Goal: Information Seeking & Learning: Check status

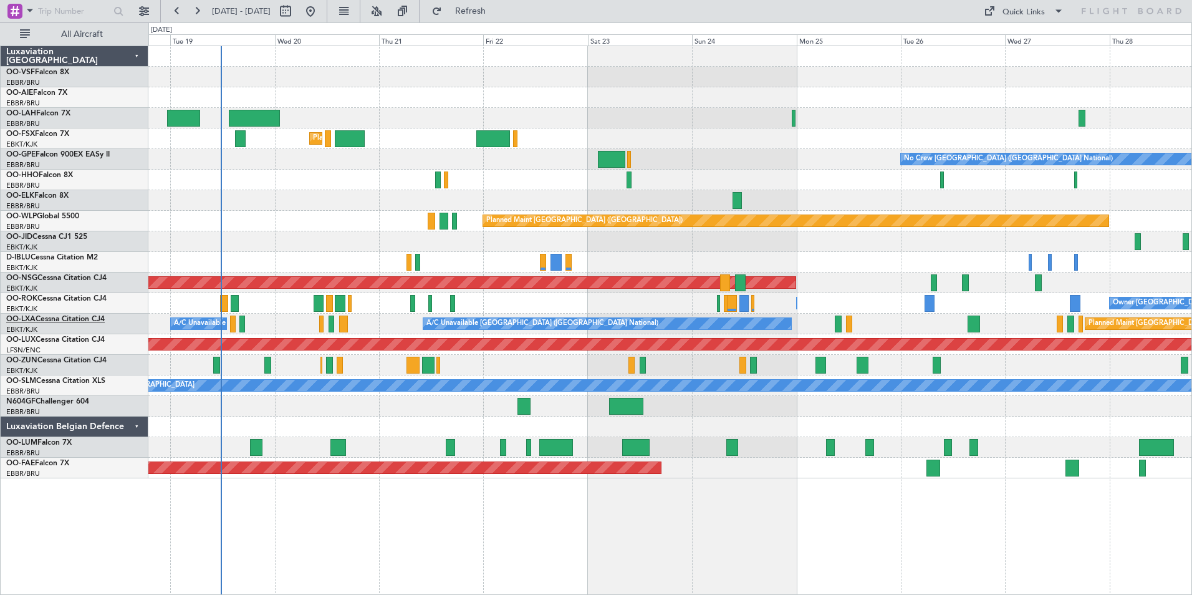
click at [40, 316] on link "OO-LXA Cessna Citation CJ4" at bounding box center [55, 318] width 99 height 7
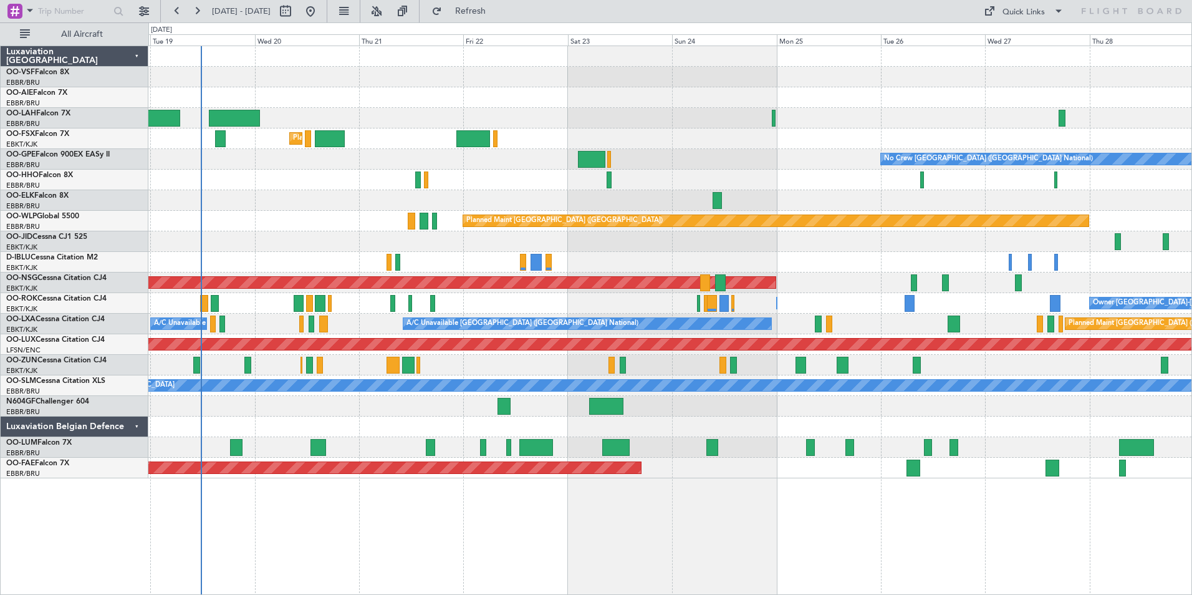
click at [1011, 334] on div "Planned Maint Kortrijk-[GEOGRAPHIC_DATA] Planned Maint [GEOGRAPHIC_DATA] ([GEOG…" at bounding box center [669, 262] width 1043 height 432
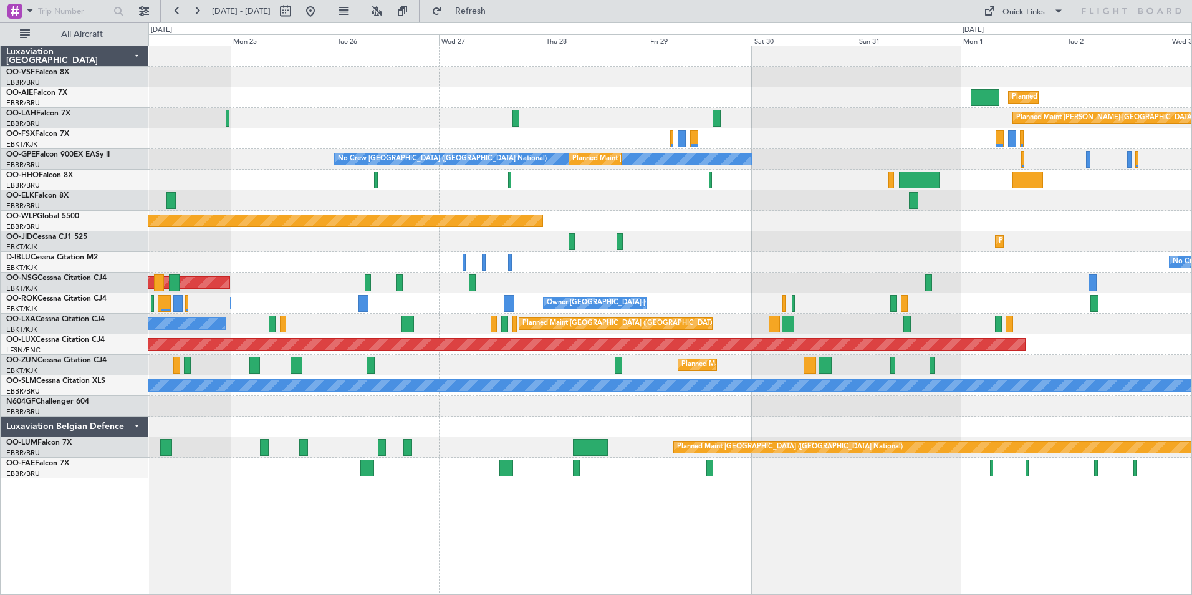
click at [357, 322] on div "A/C Unavailable [GEOGRAPHIC_DATA] ([GEOGRAPHIC_DATA] National) Planned Maint [G…" at bounding box center [669, 324] width 1043 height 21
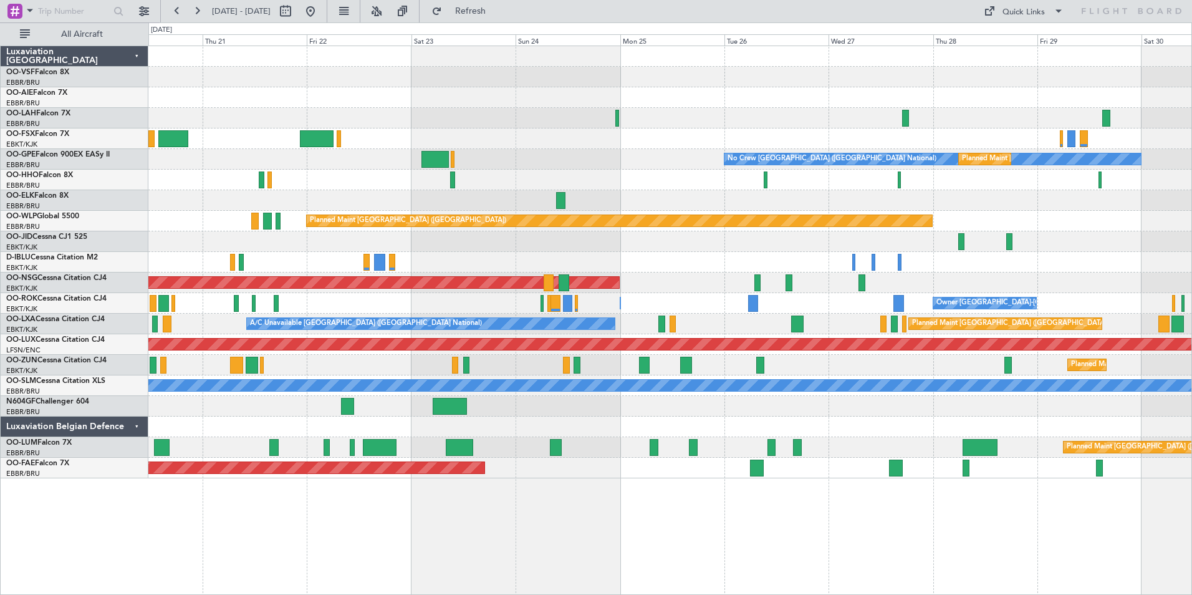
click at [714, 326] on div "A/C Unavailable [GEOGRAPHIC_DATA] ([GEOGRAPHIC_DATA] National) Planned Maint [G…" at bounding box center [669, 324] width 1043 height 21
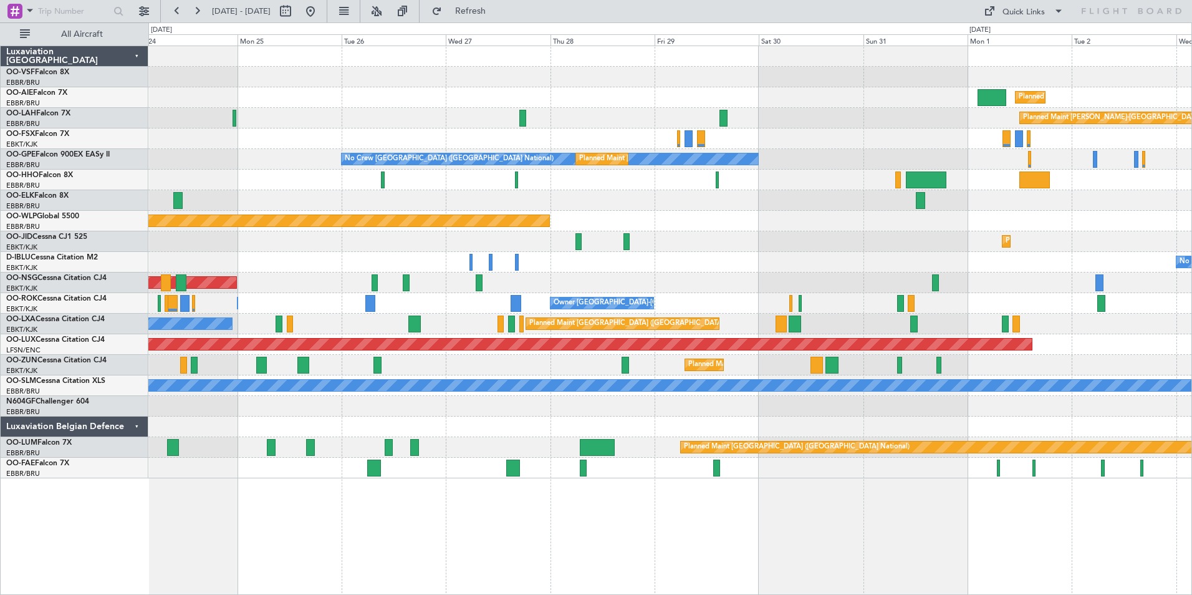
click at [398, 239] on div "Planned Maint Kortrijk-[GEOGRAPHIC_DATA]" at bounding box center [669, 241] width 1043 height 21
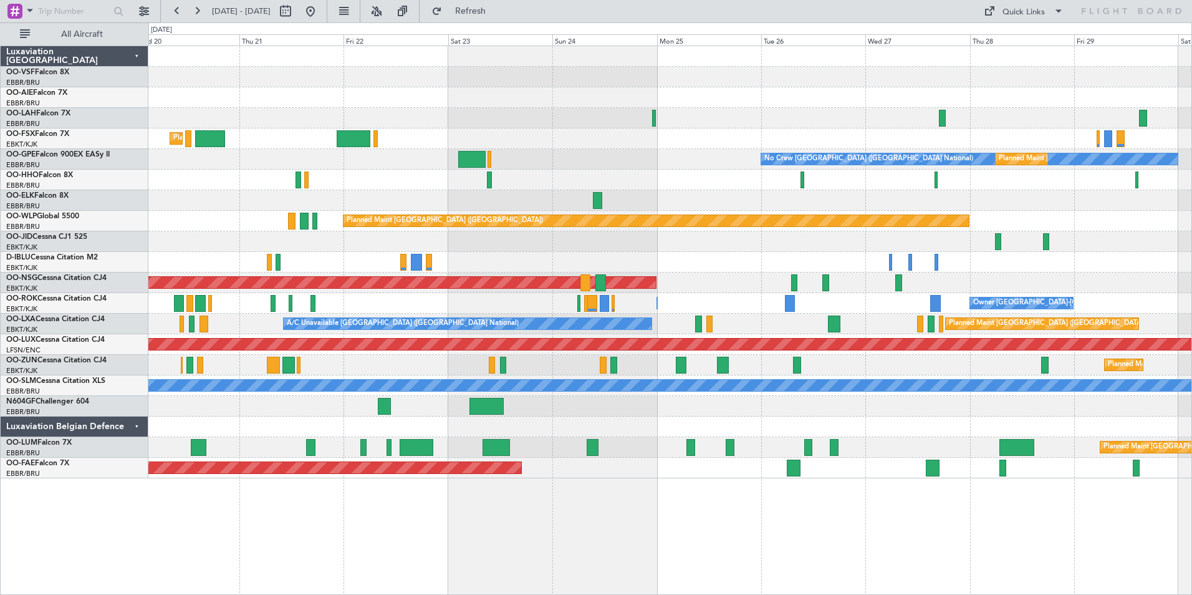
click at [774, 243] on div "Planned Maint Kortrijk-[GEOGRAPHIC_DATA]" at bounding box center [669, 241] width 1043 height 21
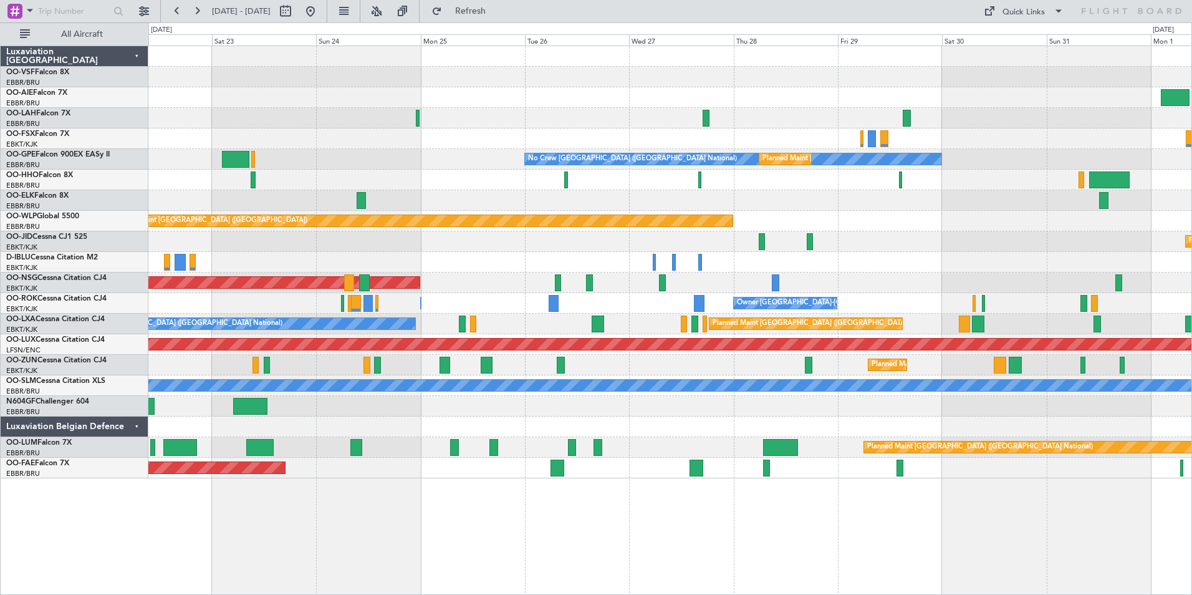
click at [819, 293] on div "Planned Maint [GEOGRAPHIC_DATA] ([GEOGRAPHIC_DATA]) Planned [GEOGRAPHIC_DATA][P…" at bounding box center [669, 262] width 1043 height 432
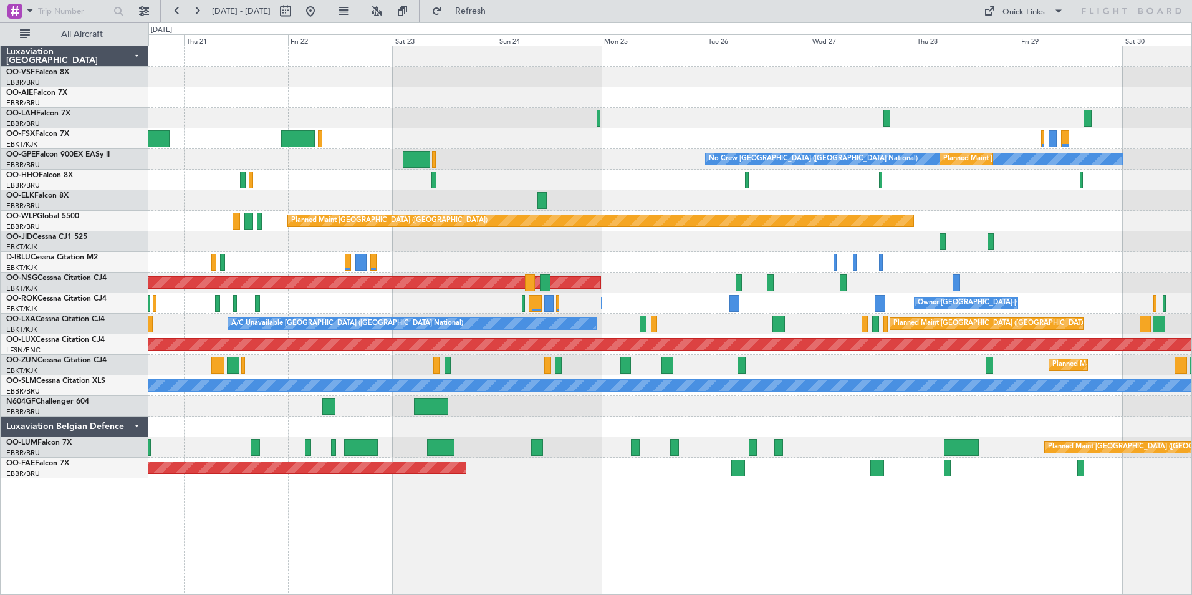
click at [895, 269] on div "Planned Maint [GEOGRAPHIC_DATA] ([GEOGRAPHIC_DATA]) Planned [GEOGRAPHIC_DATA][P…" at bounding box center [669, 262] width 1043 height 432
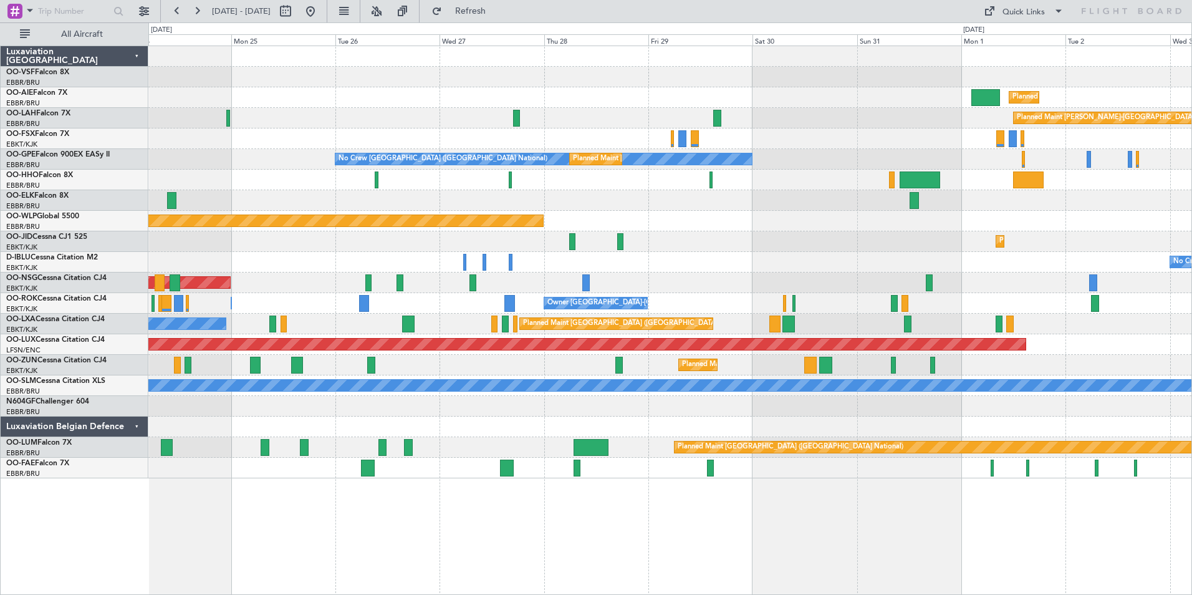
click at [734, 418] on div "Planned Maint [GEOGRAPHIC_DATA] ([GEOGRAPHIC_DATA]) Planned [GEOGRAPHIC_DATA][P…" at bounding box center [669, 262] width 1043 height 432
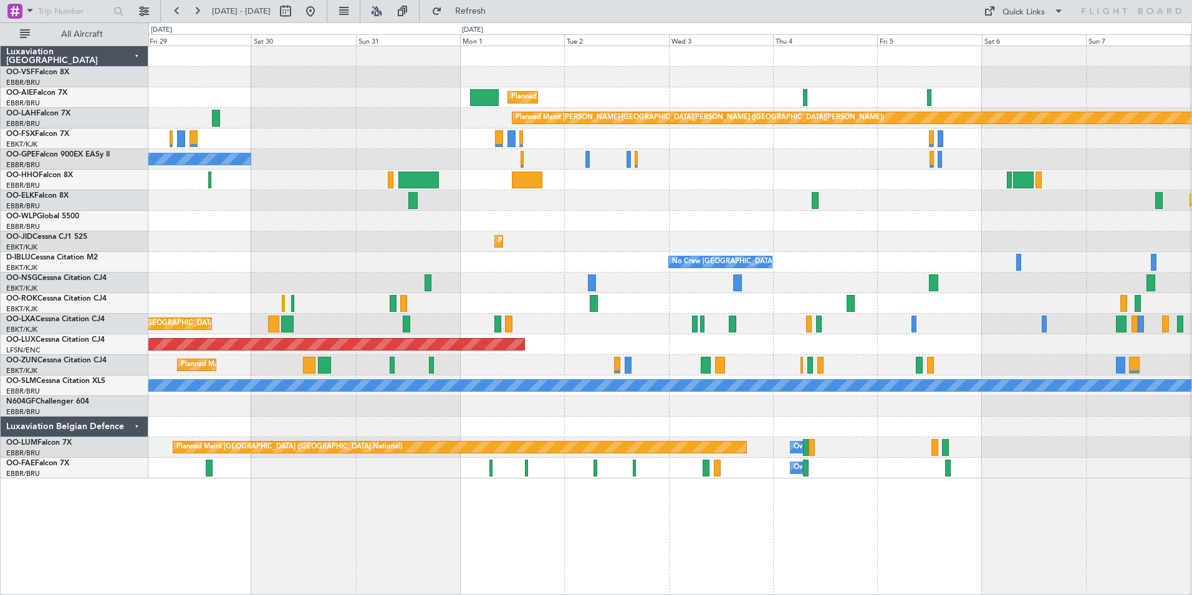
click at [460, 325] on div "Planned Maint [GEOGRAPHIC_DATA] ([GEOGRAPHIC_DATA] National) Planned Maint [GEO…" at bounding box center [669, 324] width 1043 height 21
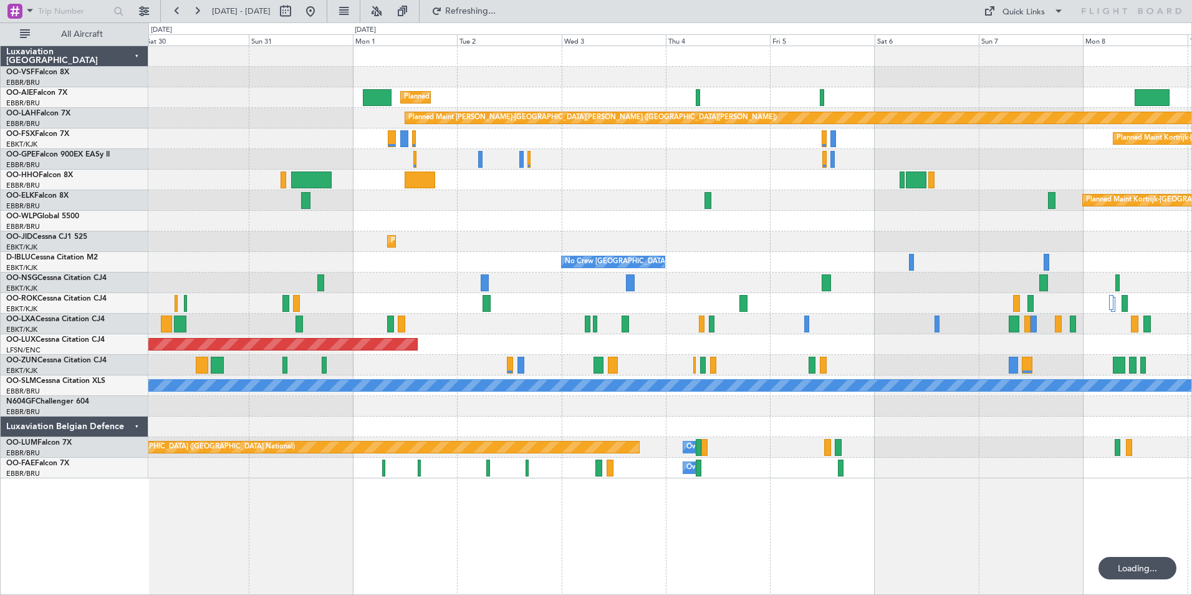
click at [1163, 297] on div "Planned Maint [GEOGRAPHIC_DATA] ([GEOGRAPHIC_DATA]) Planned [GEOGRAPHIC_DATA][P…" at bounding box center [669, 262] width 1043 height 432
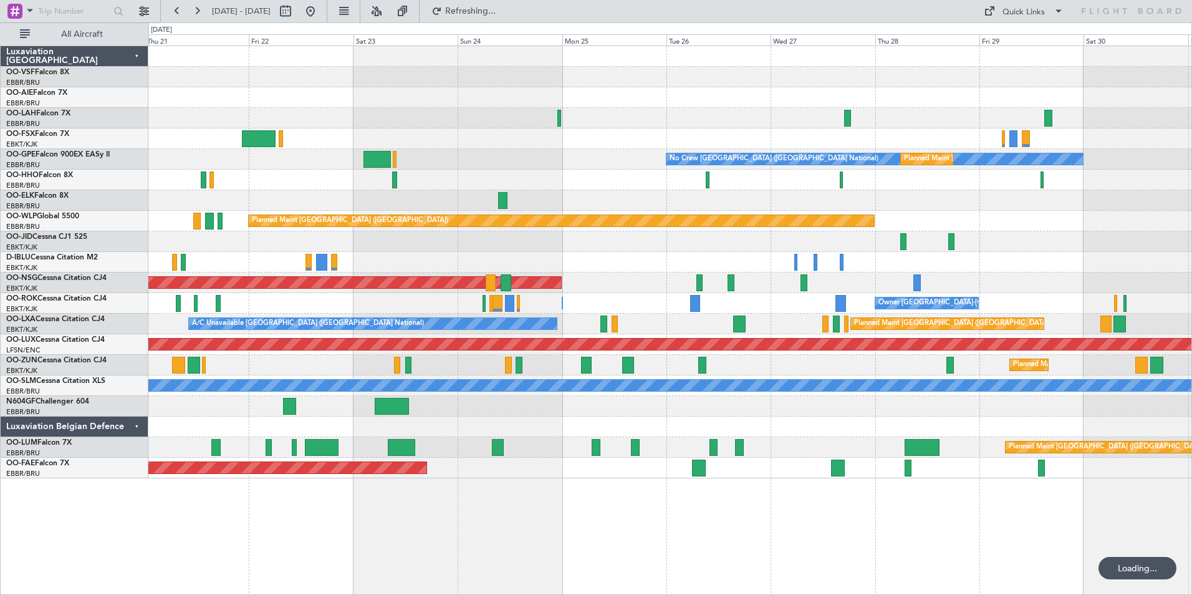
click at [629, 289] on div "Planned Maint [GEOGRAPHIC_DATA] ([GEOGRAPHIC_DATA])" at bounding box center [669, 282] width 1043 height 21
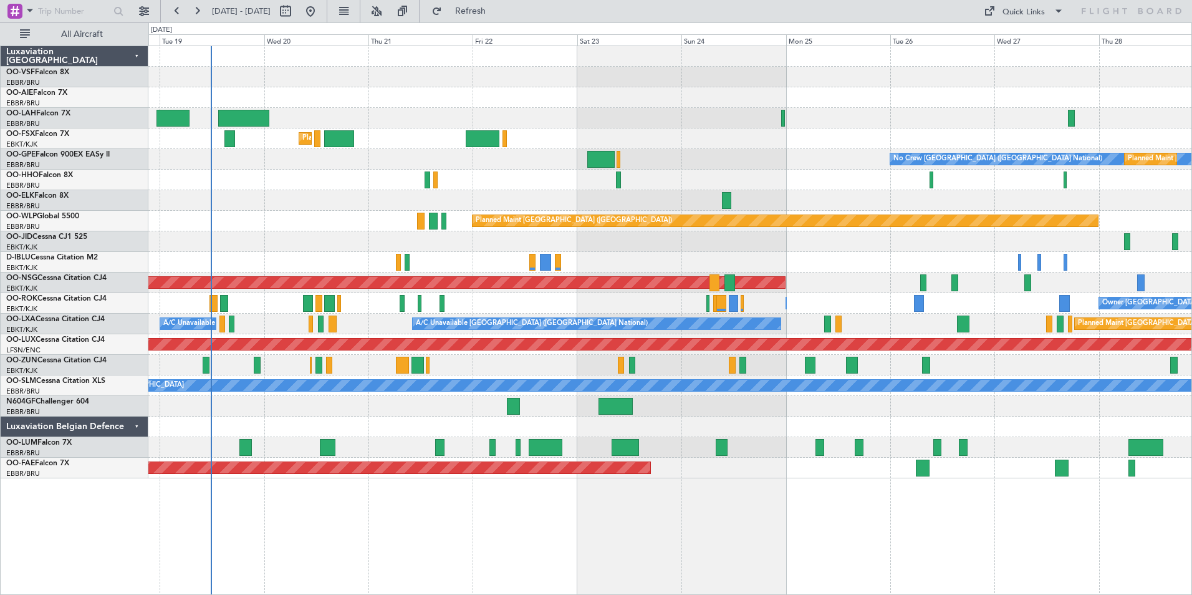
click at [723, 416] on div at bounding box center [669, 406] width 1043 height 21
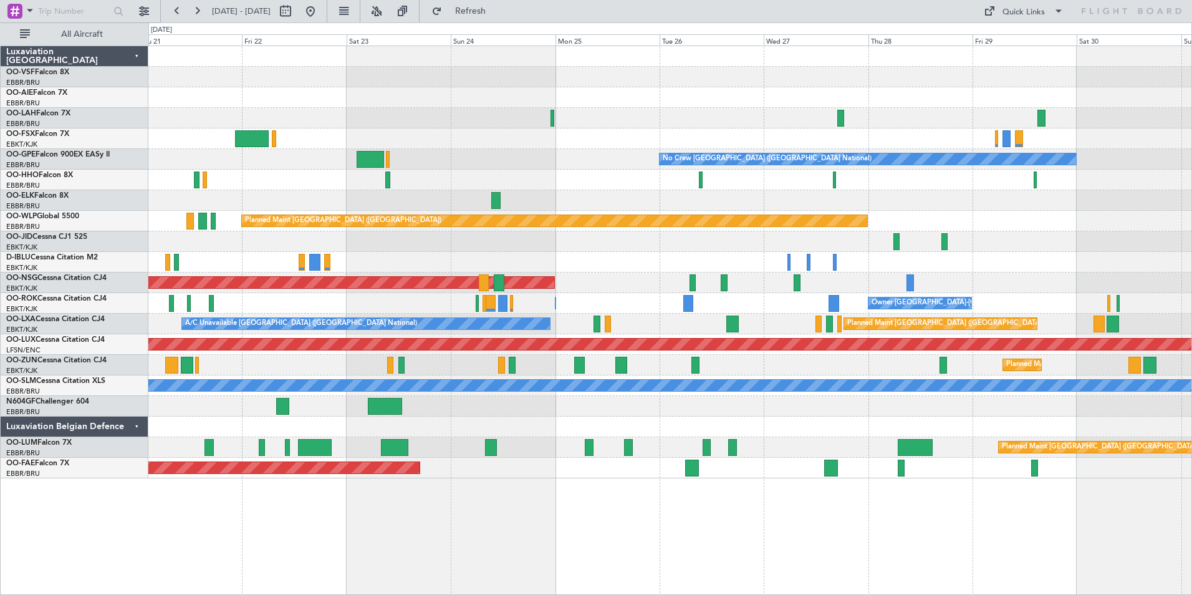
click at [440, 442] on div "Planned Maint [GEOGRAPHIC_DATA] ([GEOGRAPHIC_DATA] National)" at bounding box center [669, 447] width 1043 height 21
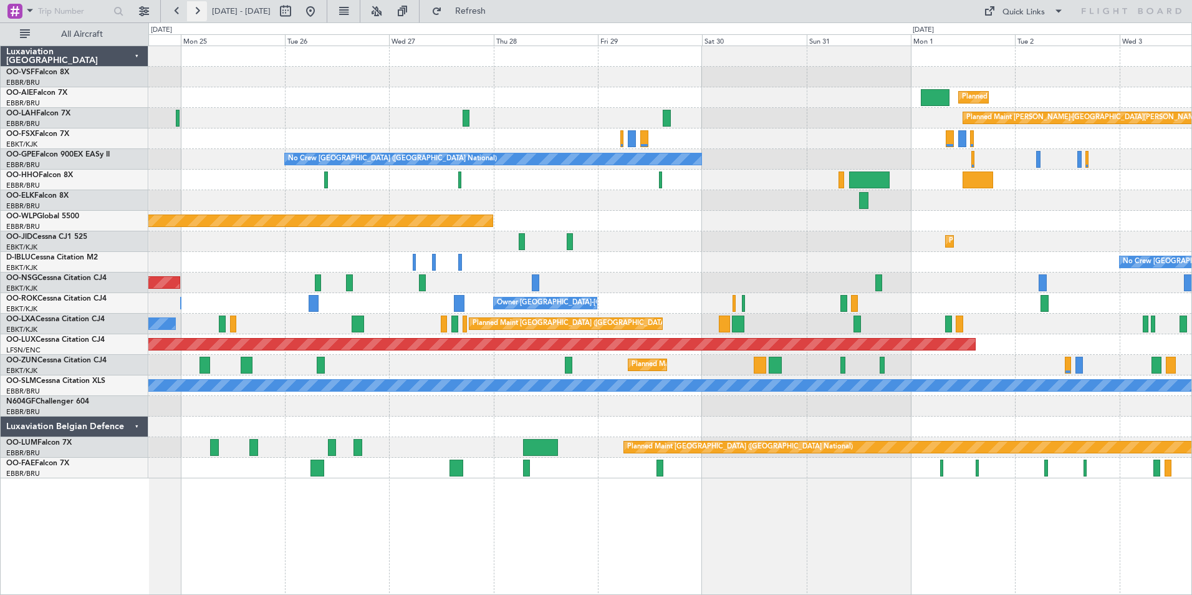
click at [198, 9] on button at bounding box center [197, 11] width 20 height 20
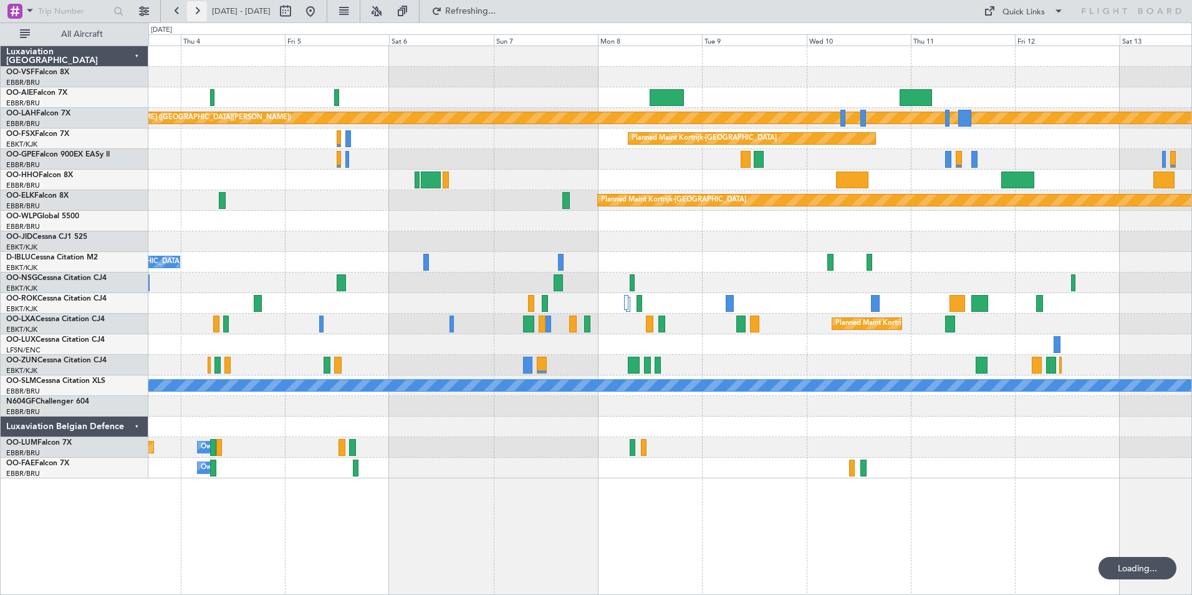
click at [198, 9] on button at bounding box center [197, 11] width 20 height 20
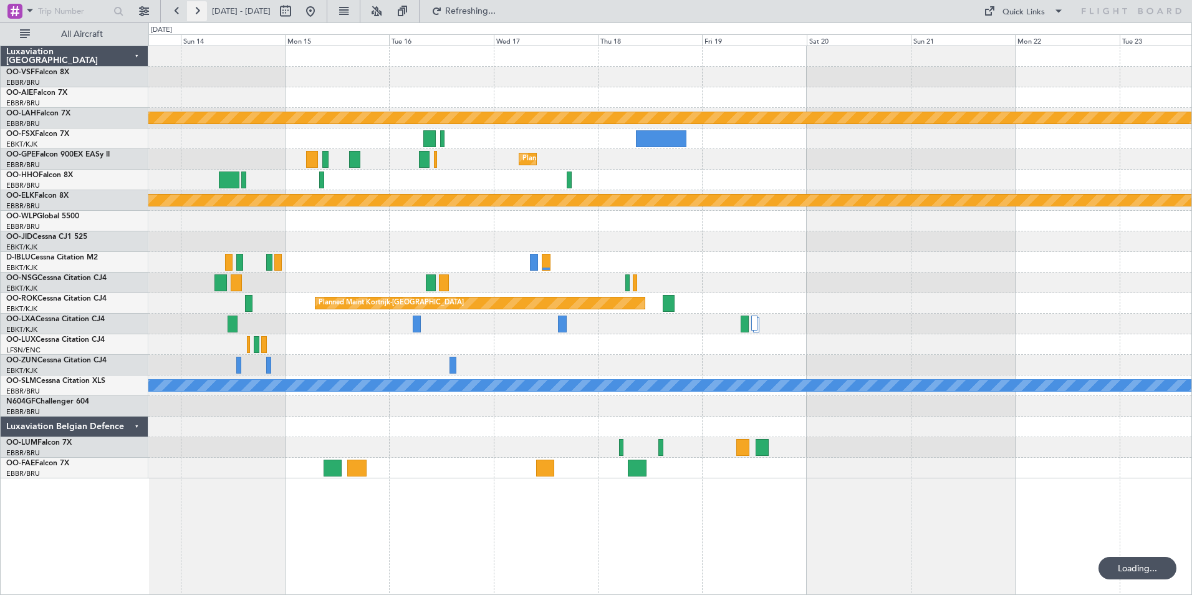
click at [198, 9] on button at bounding box center [197, 11] width 20 height 20
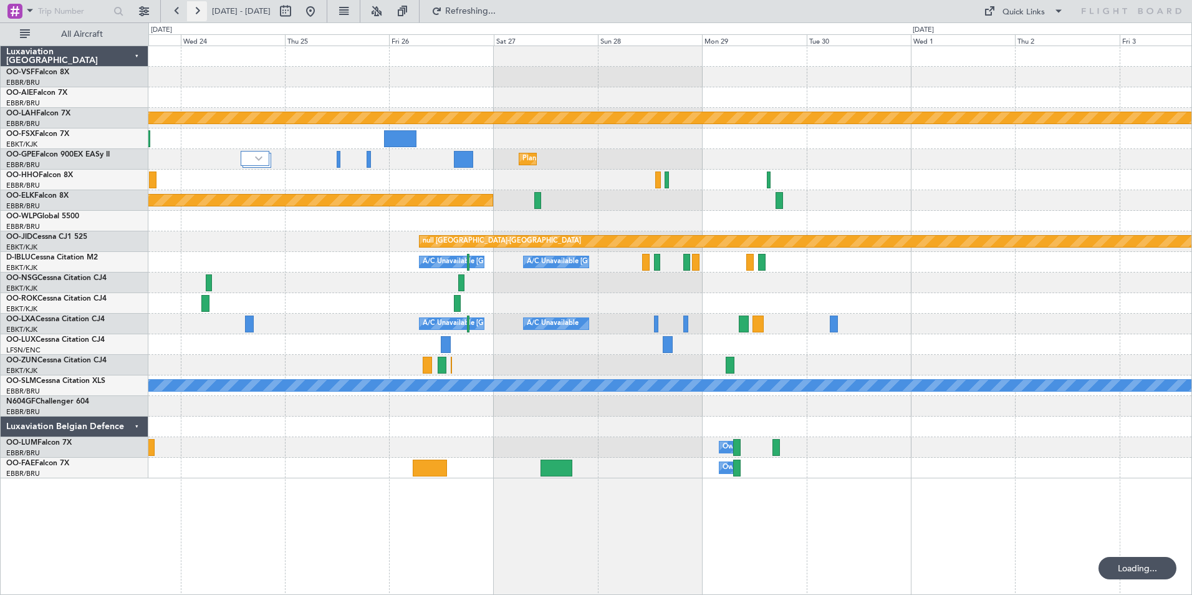
click at [198, 9] on button at bounding box center [197, 11] width 20 height 20
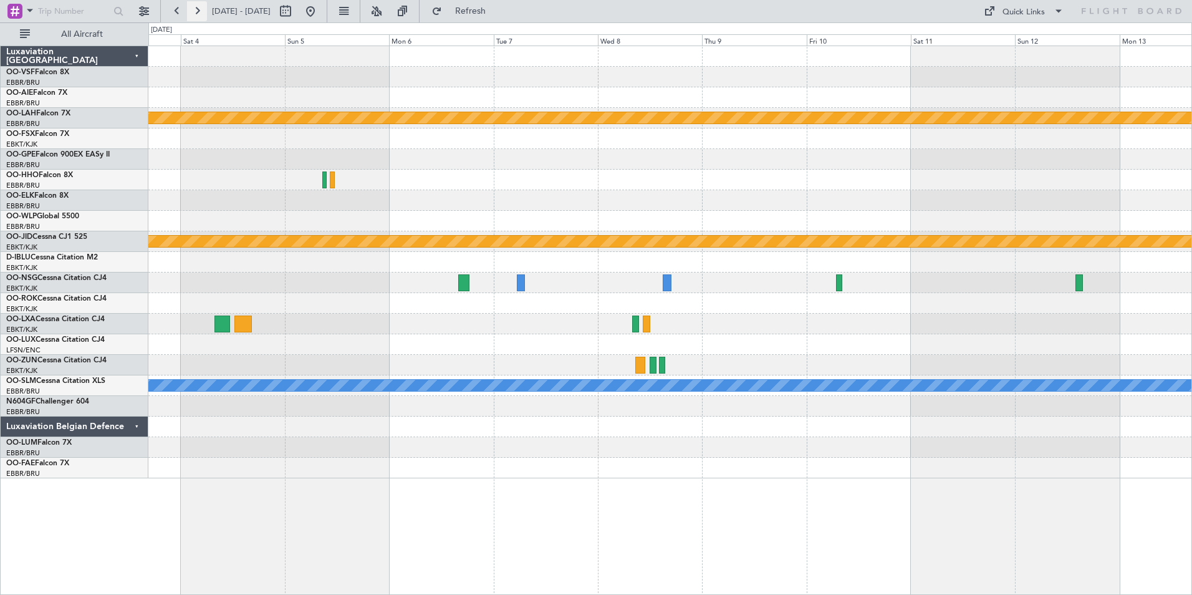
click at [198, 9] on button at bounding box center [197, 11] width 20 height 20
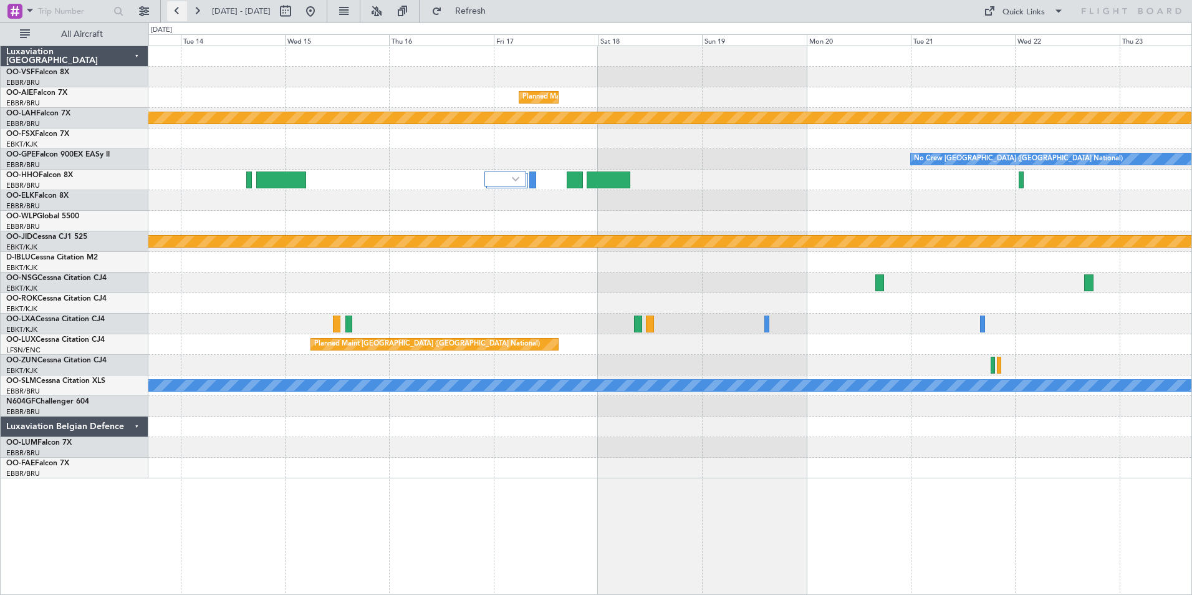
click at [177, 10] on button at bounding box center [177, 11] width 20 height 20
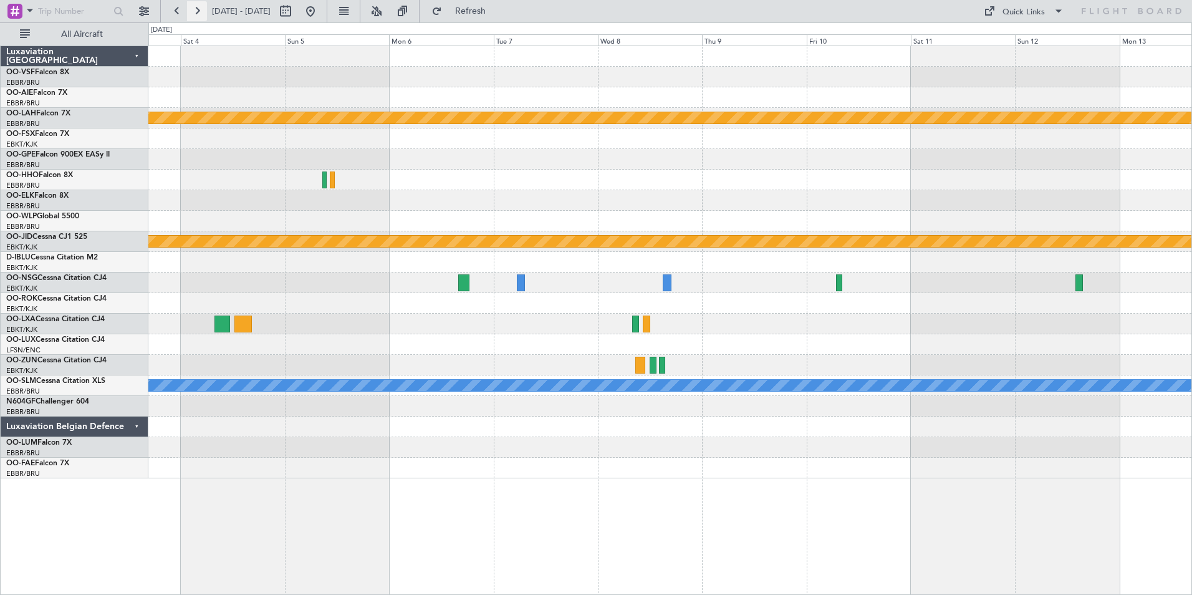
click at [196, 6] on button at bounding box center [197, 11] width 20 height 20
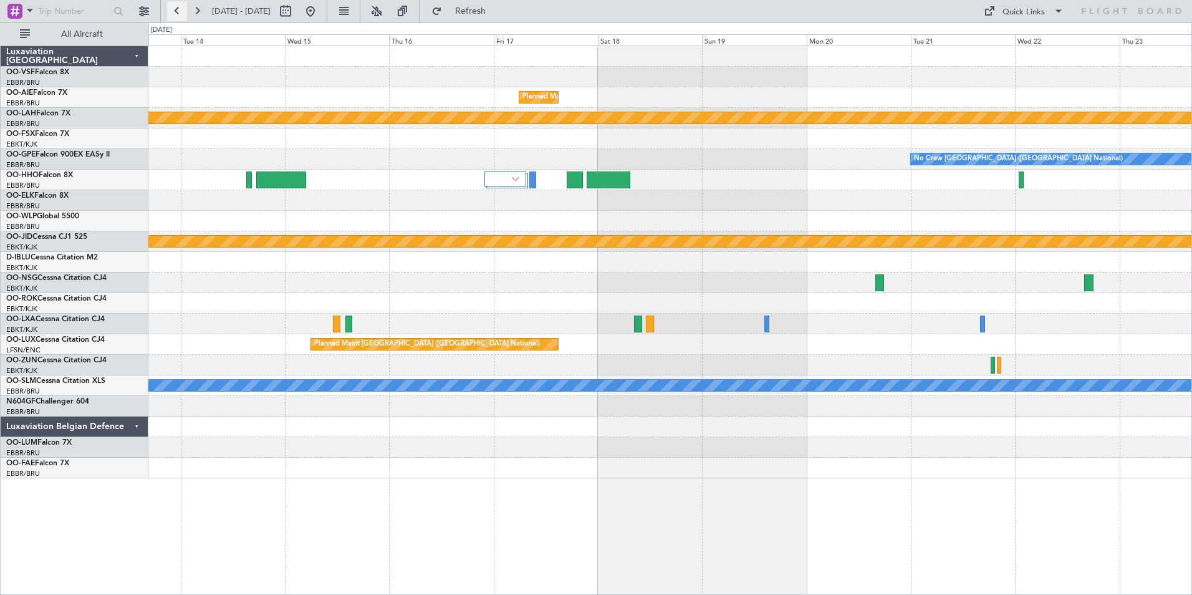
click at [174, 8] on button at bounding box center [177, 11] width 20 height 20
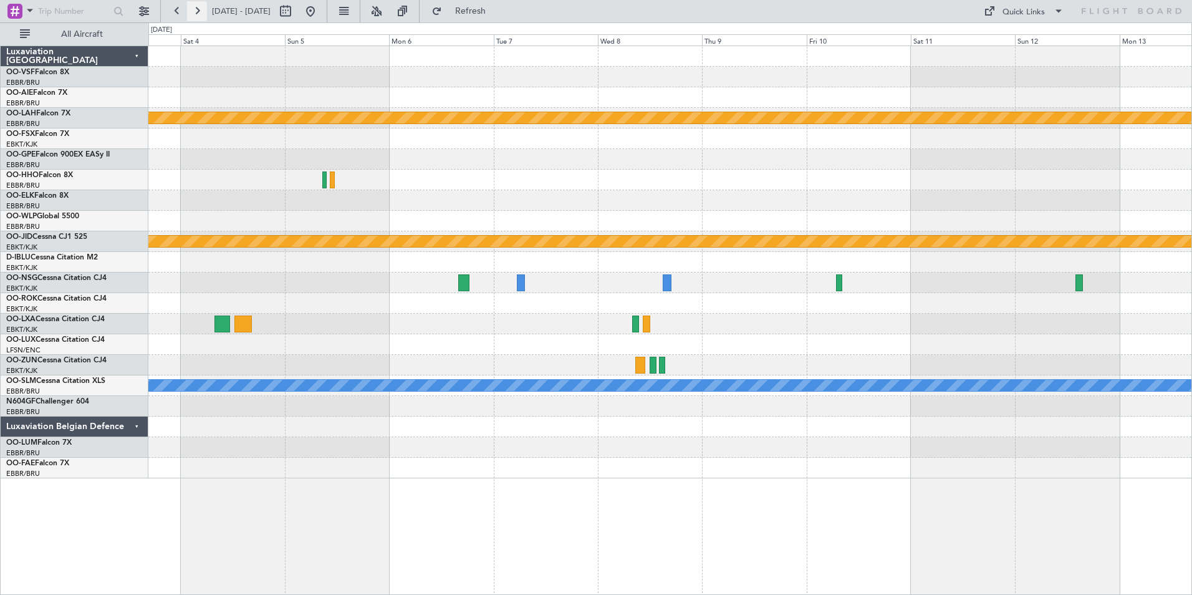
click at [199, 9] on button at bounding box center [197, 11] width 20 height 20
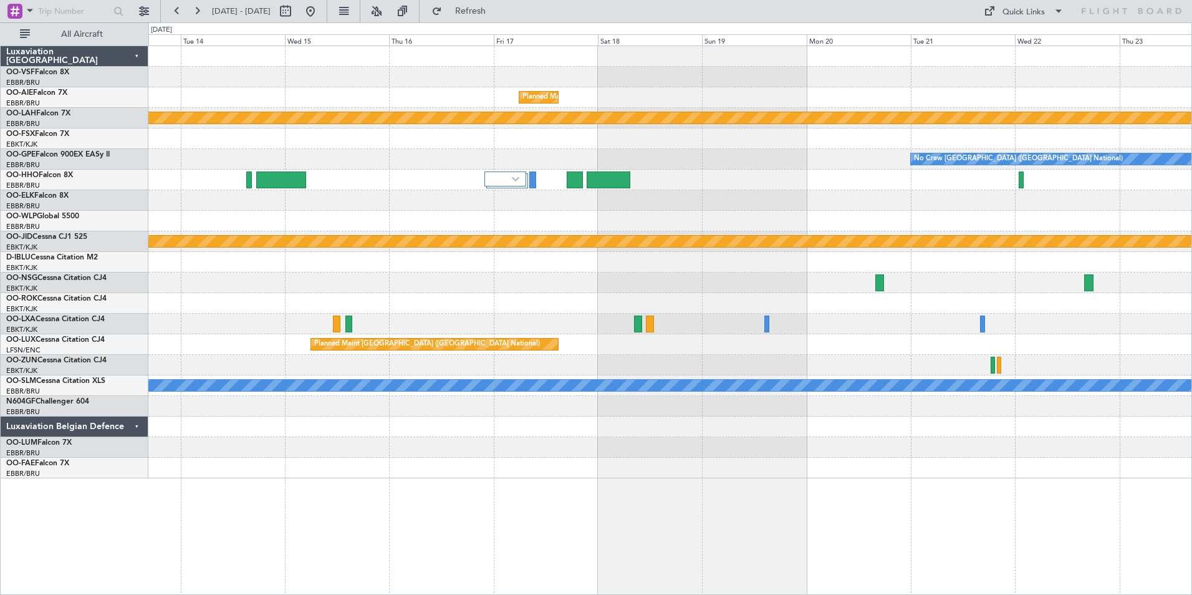
click at [820, 448] on div at bounding box center [669, 447] width 1043 height 21
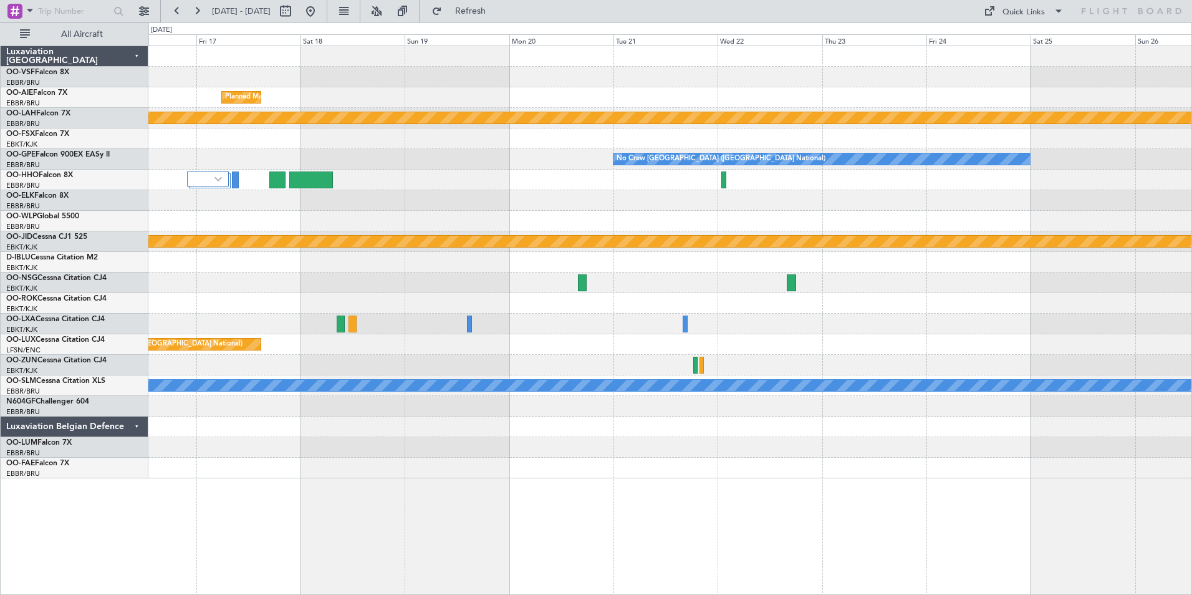
click at [638, 139] on div at bounding box center [669, 138] width 1043 height 21
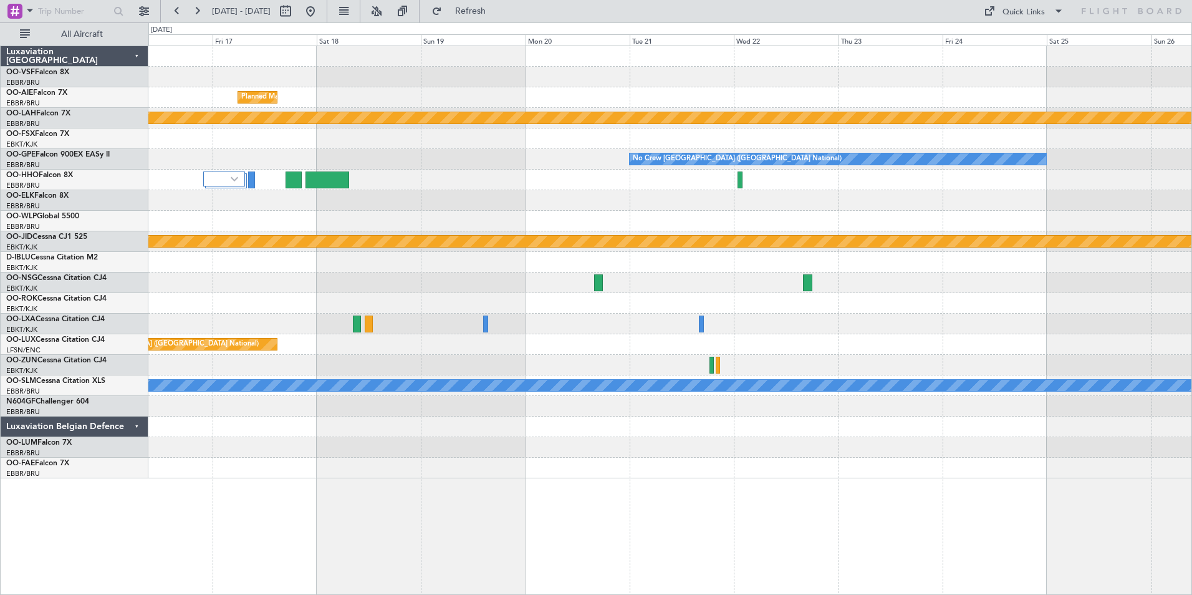
click at [0, 128] on html "[DATE] - [DATE] Refresh Quick Links All Aircraft Planned Maint [GEOGRAPHIC_DATA…" at bounding box center [596, 297] width 1192 height 595
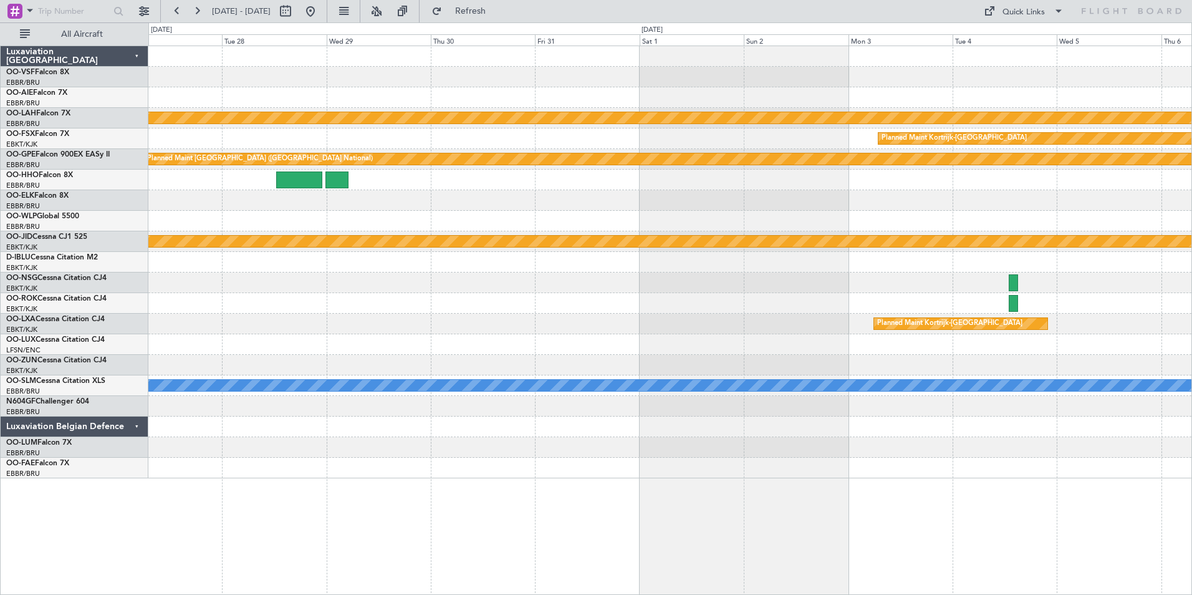
click at [310, 144] on div "Planned Maint Kortrijk-[GEOGRAPHIC_DATA]" at bounding box center [669, 138] width 1043 height 21
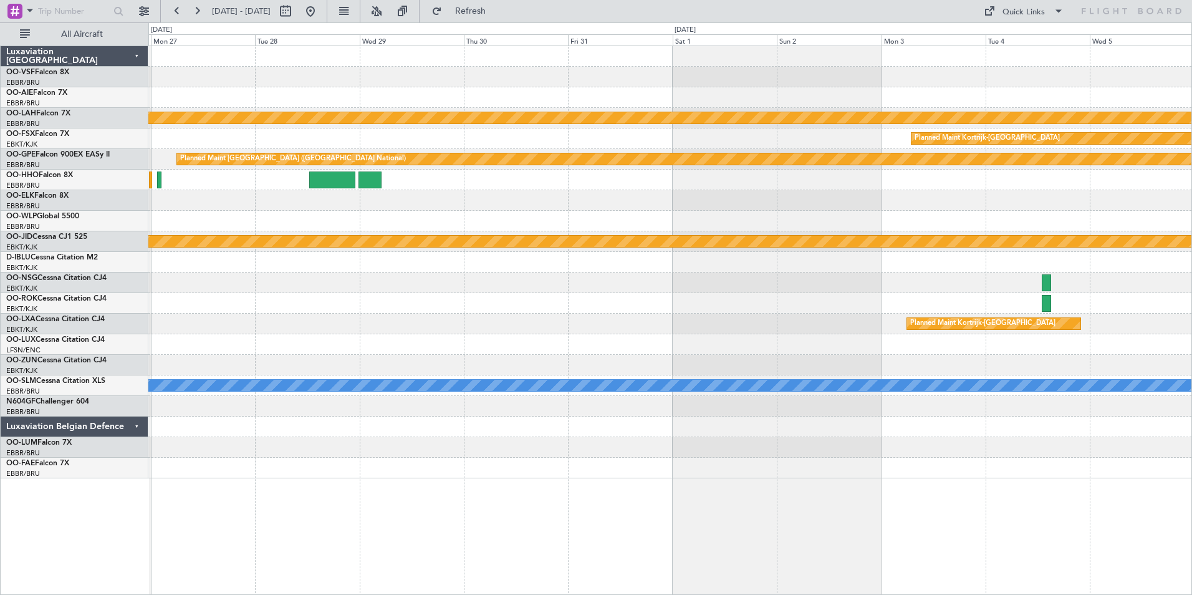
click at [849, 288] on div at bounding box center [669, 282] width 1043 height 21
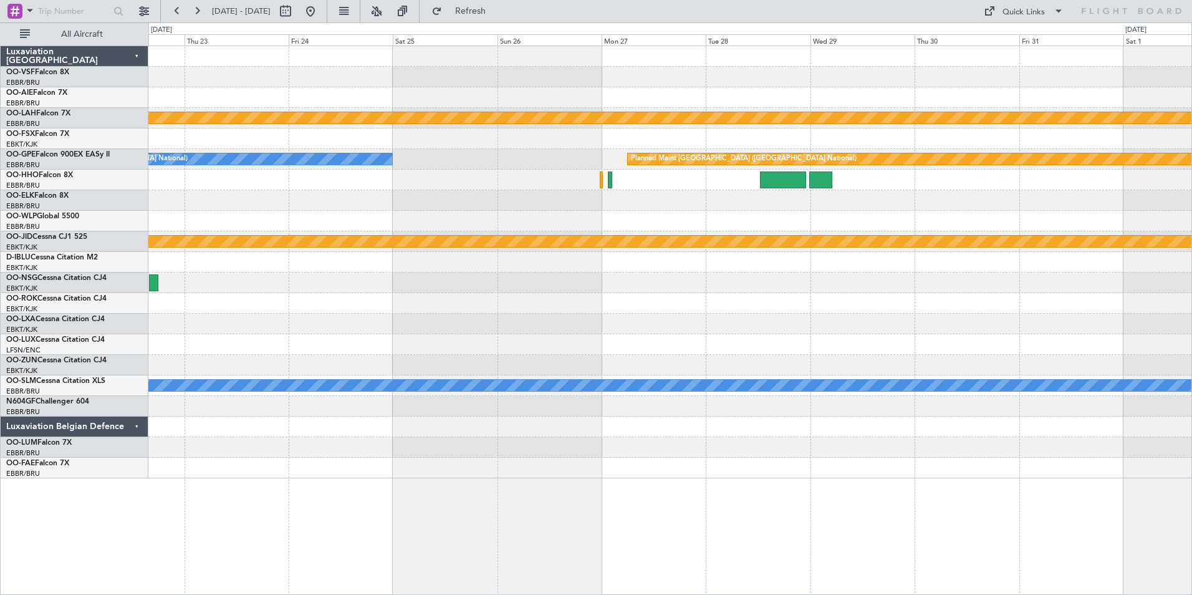
click at [868, 288] on div "Planned Maint [PERSON_NAME]-[GEOGRAPHIC_DATA][PERSON_NAME] ([GEOGRAPHIC_DATA][P…" at bounding box center [669, 262] width 1043 height 432
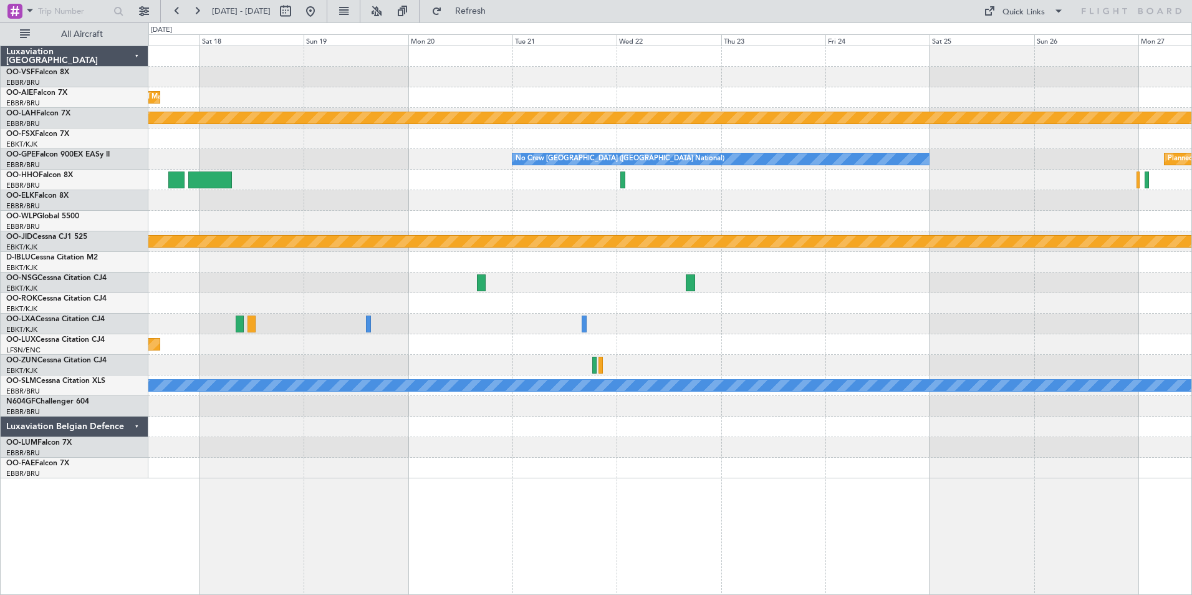
click at [916, 287] on div "Planned Maint [GEOGRAPHIC_DATA] ([GEOGRAPHIC_DATA] National) Planned [GEOGRAPHI…" at bounding box center [669, 262] width 1043 height 432
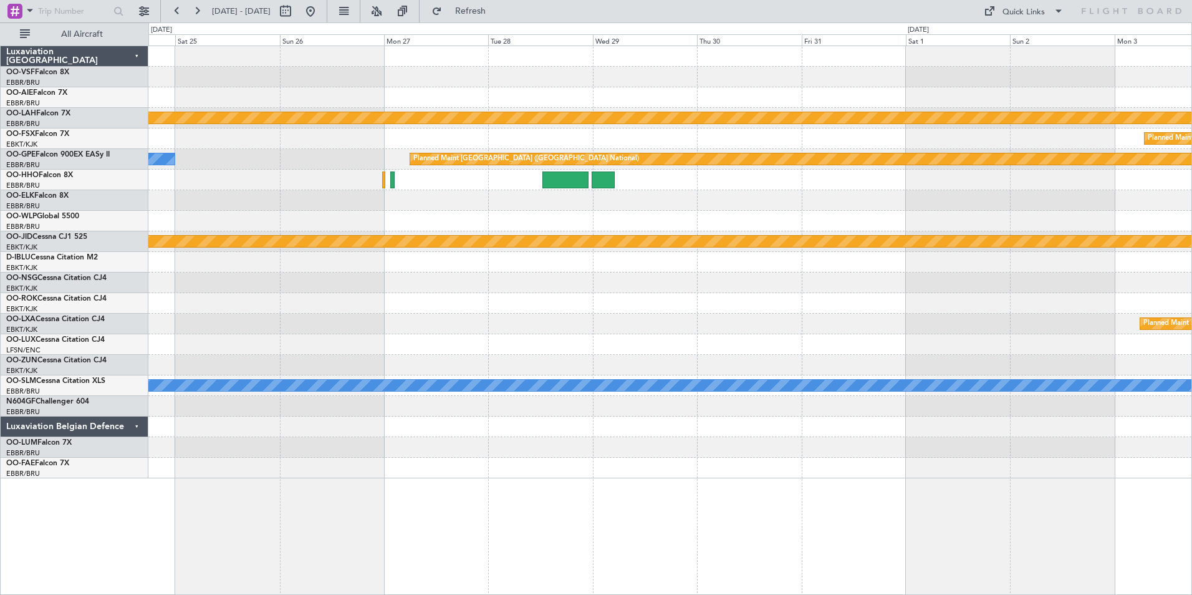
click at [307, 194] on div "Planned Maint [PERSON_NAME]-[GEOGRAPHIC_DATA][PERSON_NAME] ([GEOGRAPHIC_DATA][P…" at bounding box center [669, 262] width 1043 height 432
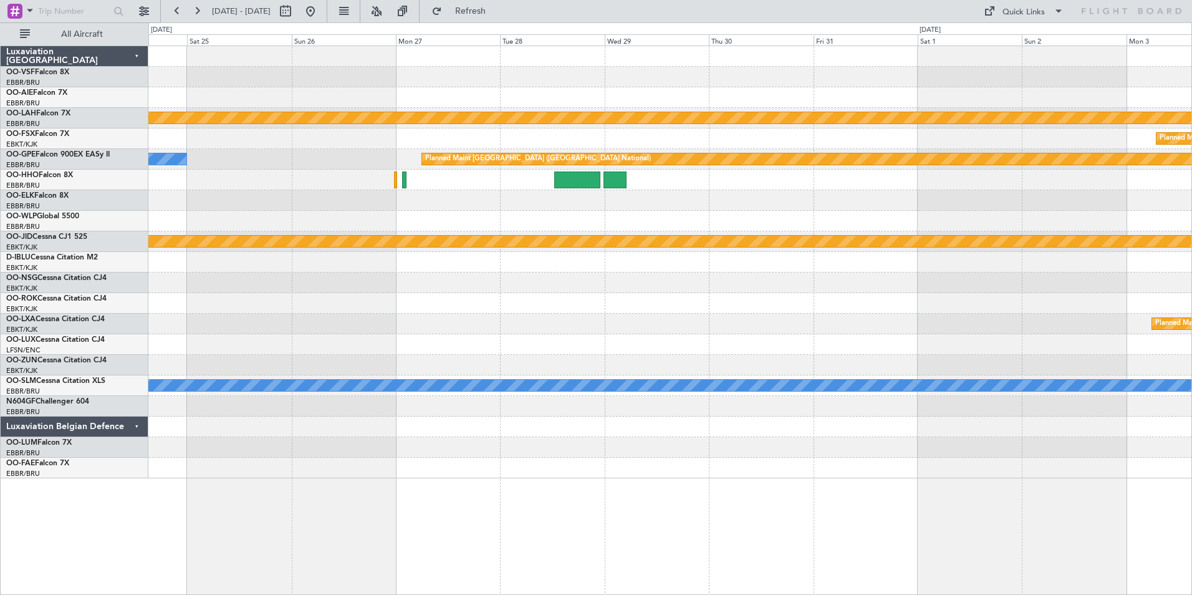
click at [1191, 156] on html "[DATE] - [DATE] Refresh Quick Links All Aircraft Planned [GEOGRAPHIC_DATA][PERS…" at bounding box center [596, 297] width 1192 height 595
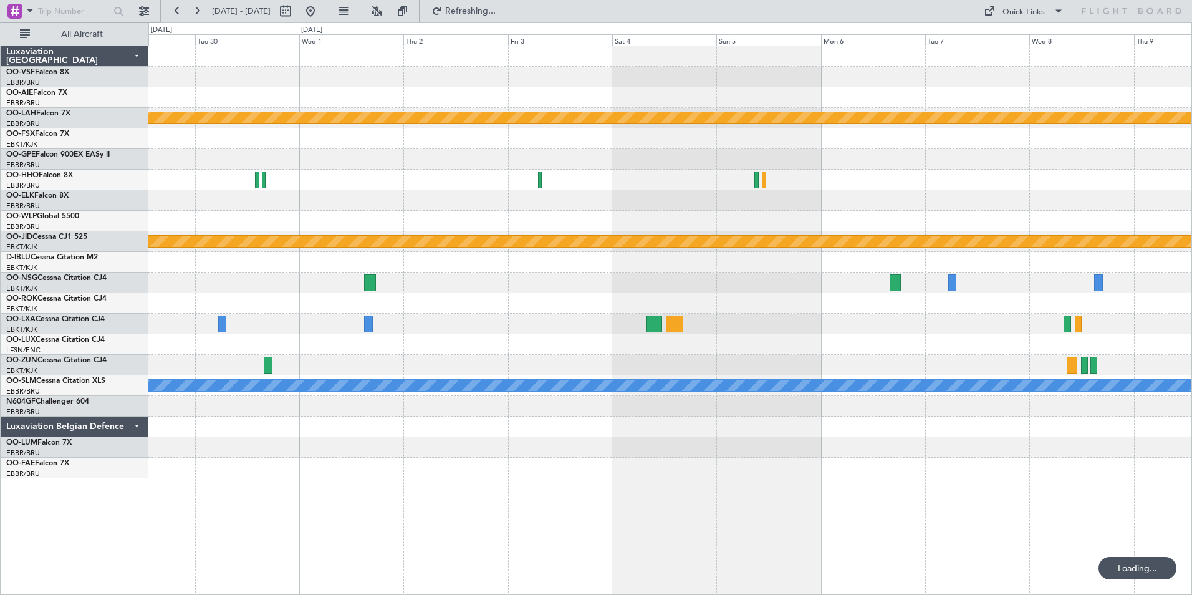
click at [981, 180] on div "Planned Maint [PERSON_NAME]-[GEOGRAPHIC_DATA][PERSON_NAME] ([GEOGRAPHIC_DATA][P…" at bounding box center [669, 262] width 1043 height 432
click at [918, 178] on div at bounding box center [669, 180] width 1043 height 21
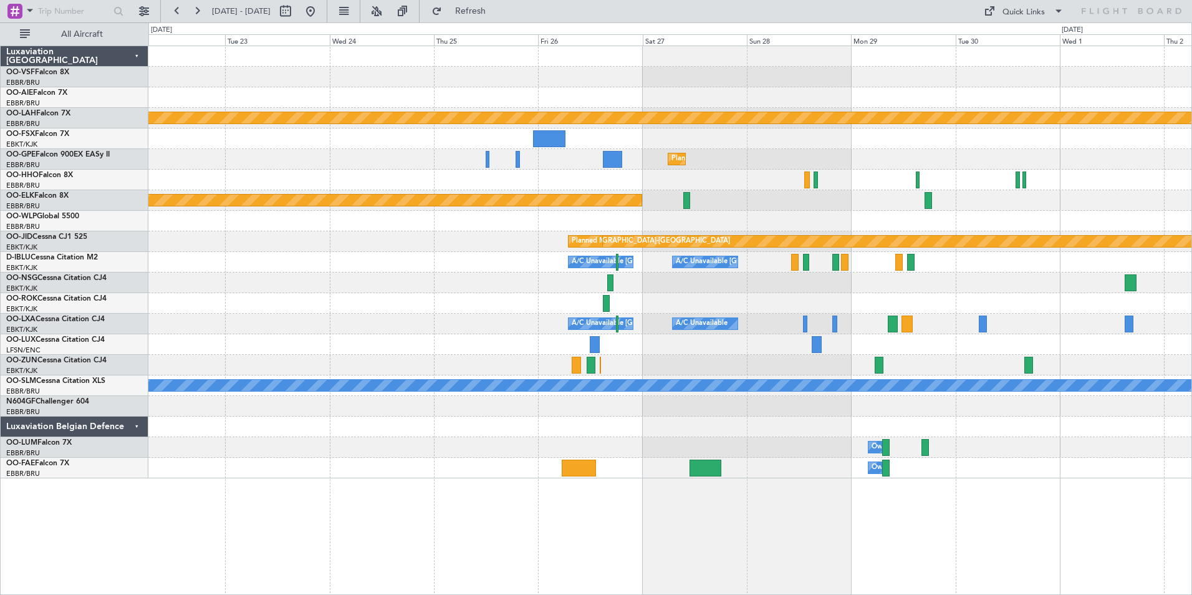
click at [889, 167] on div "Planned Maint [PERSON_NAME]-[GEOGRAPHIC_DATA][PERSON_NAME] ([GEOGRAPHIC_DATA][P…" at bounding box center [669, 262] width 1043 height 432
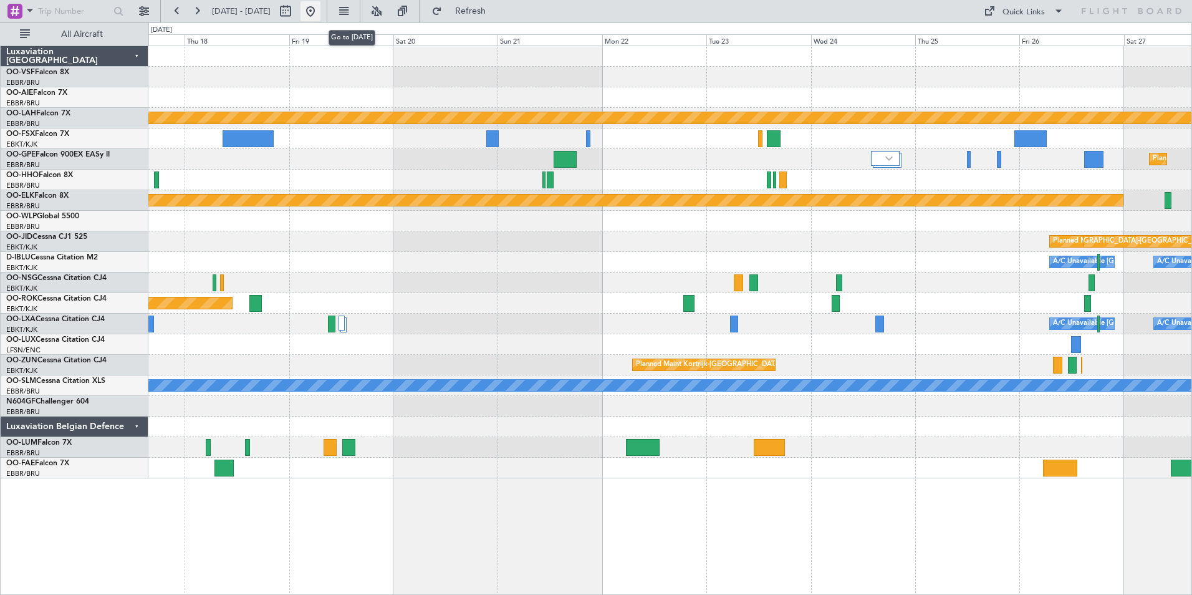
click at [320, 12] on button at bounding box center [311, 11] width 20 height 20
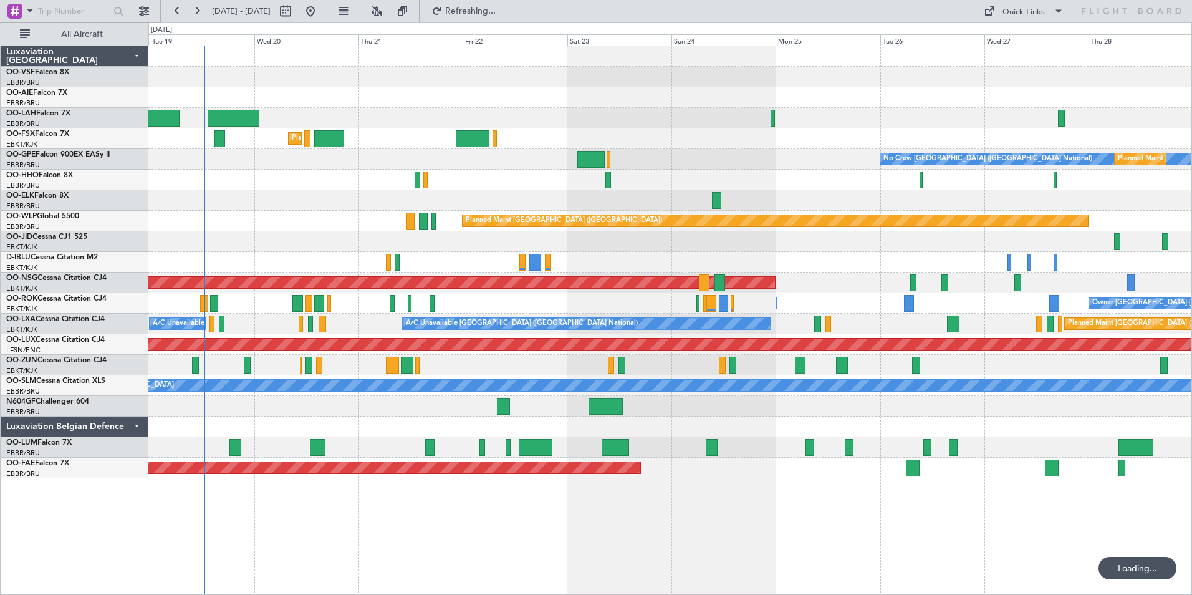
click at [677, 514] on div "Planned Maint Kortrijk-[GEOGRAPHIC_DATA] No Crew [GEOGRAPHIC_DATA] (Brussels Na…" at bounding box center [670, 320] width 1044 height 549
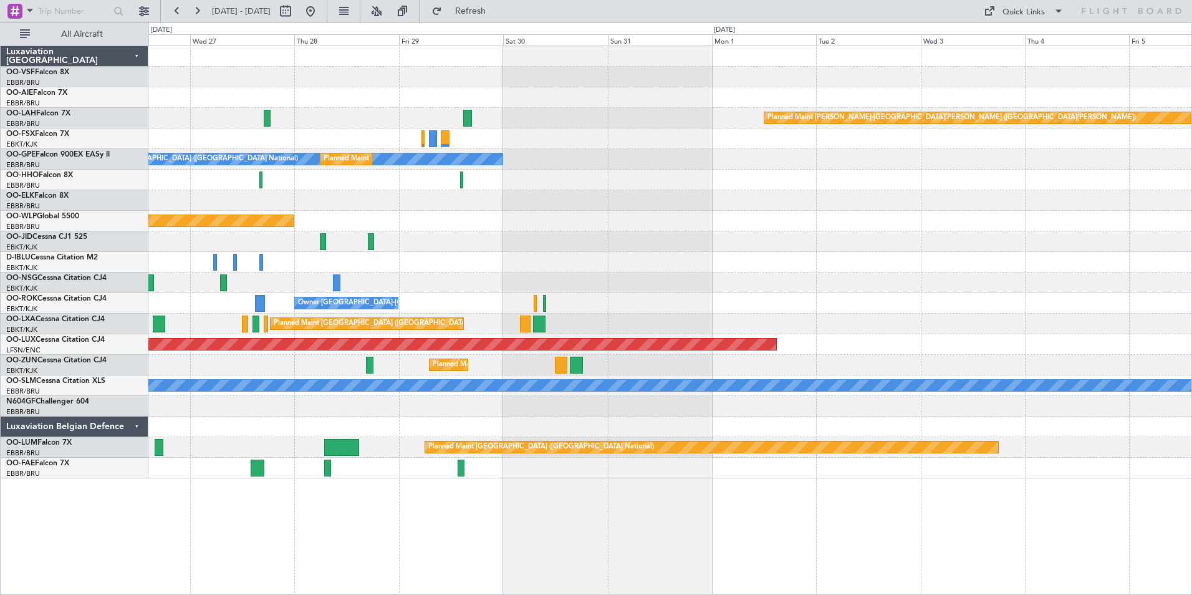
click at [303, 498] on div "Planned Maint [PERSON_NAME]-[GEOGRAPHIC_DATA][PERSON_NAME] ([GEOGRAPHIC_DATA][P…" at bounding box center [670, 320] width 1044 height 549
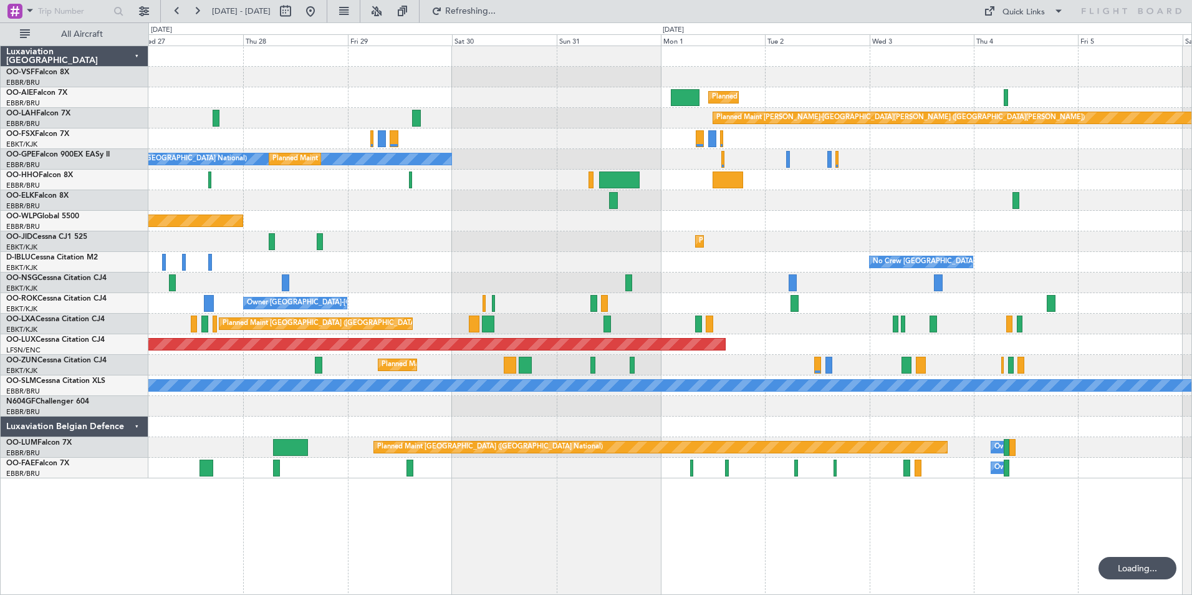
click at [472, 514] on div "Planned Maint [GEOGRAPHIC_DATA] ([GEOGRAPHIC_DATA]) Planned [GEOGRAPHIC_DATA][P…" at bounding box center [670, 320] width 1044 height 549
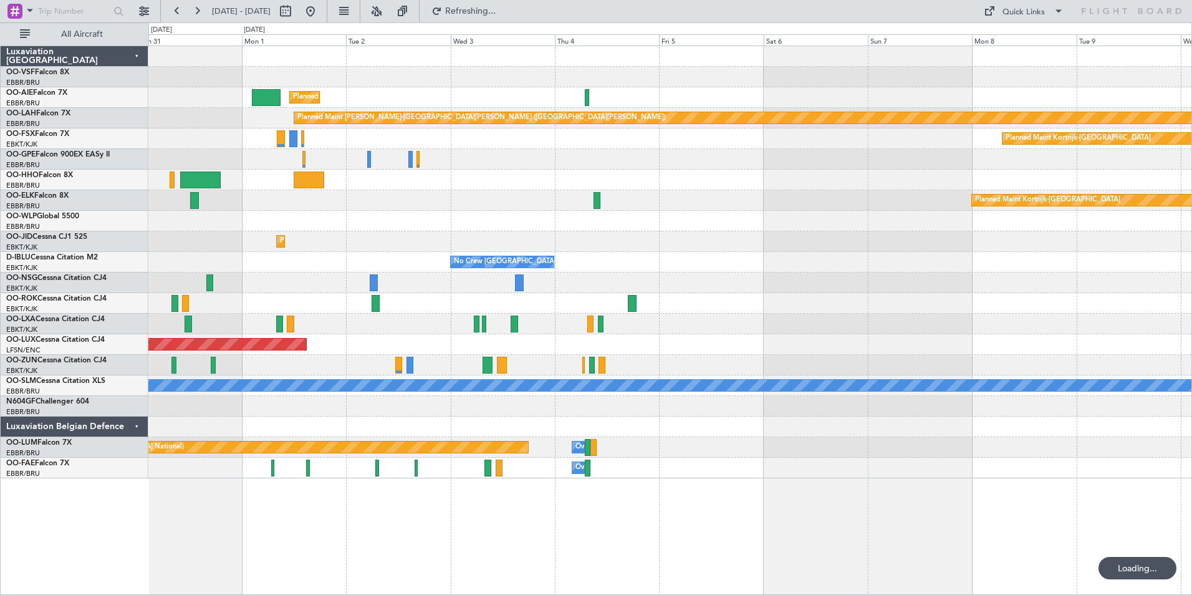
click at [579, 503] on div "Planned Maint [GEOGRAPHIC_DATA] ([GEOGRAPHIC_DATA]) Planned [GEOGRAPHIC_DATA][P…" at bounding box center [670, 320] width 1044 height 549
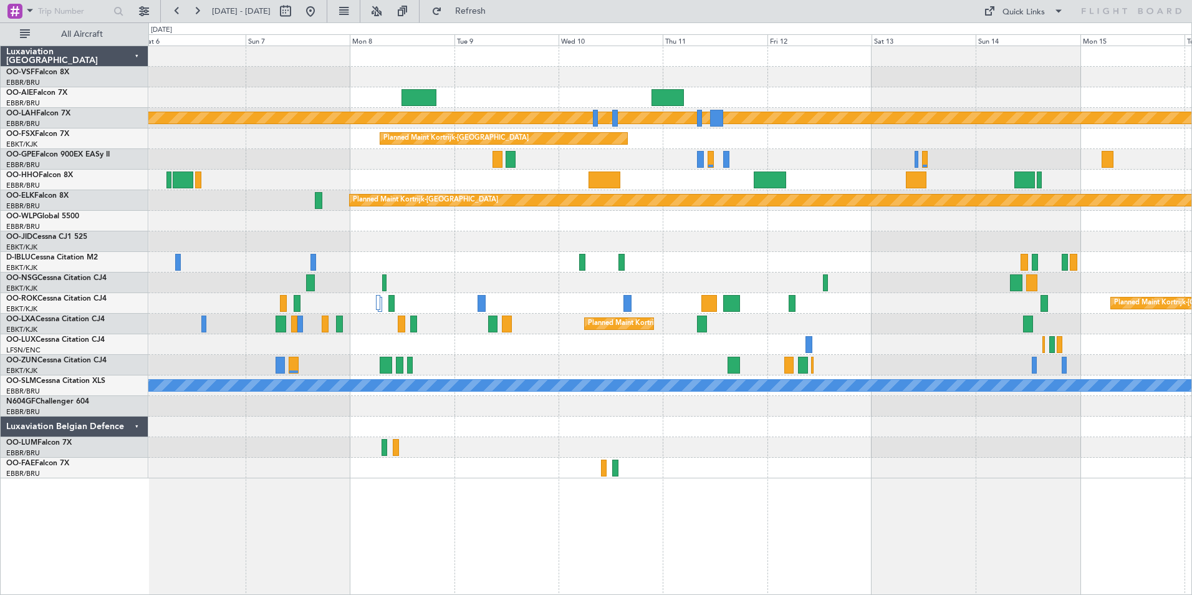
click at [630, 507] on div "Planned Maint [PERSON_NAME]-[GEOGRAPHIC_DATA][PERSON_NAME] ([GEOGRAPHIC_DATA][P…" at bounding box center [670, 320] width 1044 height 549
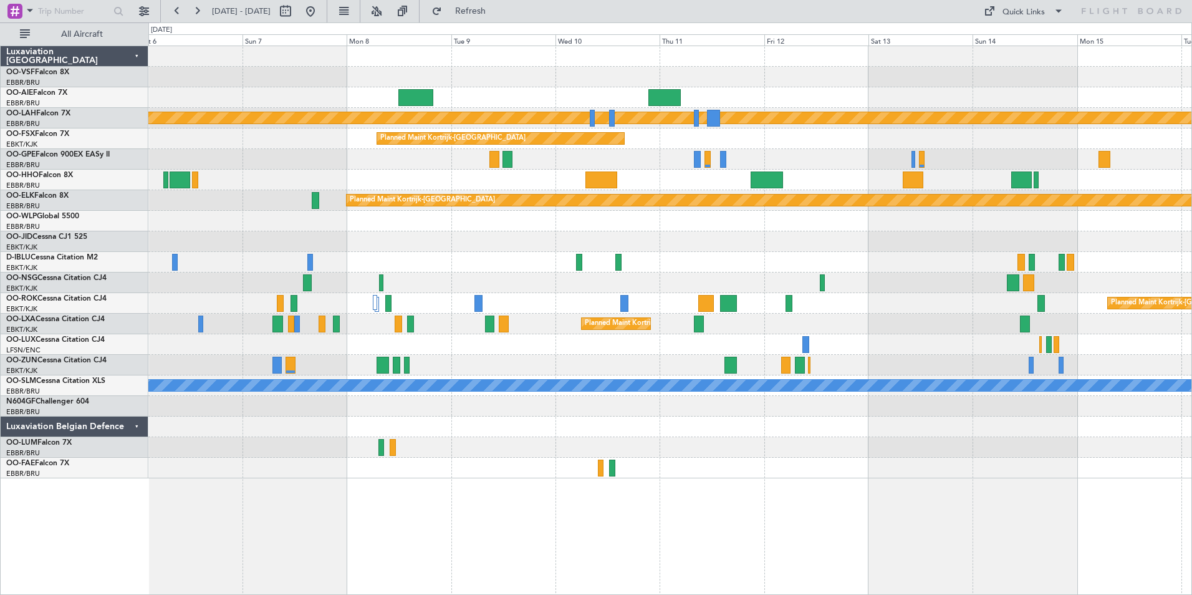
click at [492, 484] on div "Planned Maint [PERSON_NAME]-[GEOGRAPHIC_DATA][PERSON_NAME] ([GEOGRAPHIC_DATA][P…" at bounding box center [670, 320] width 1044 height 549
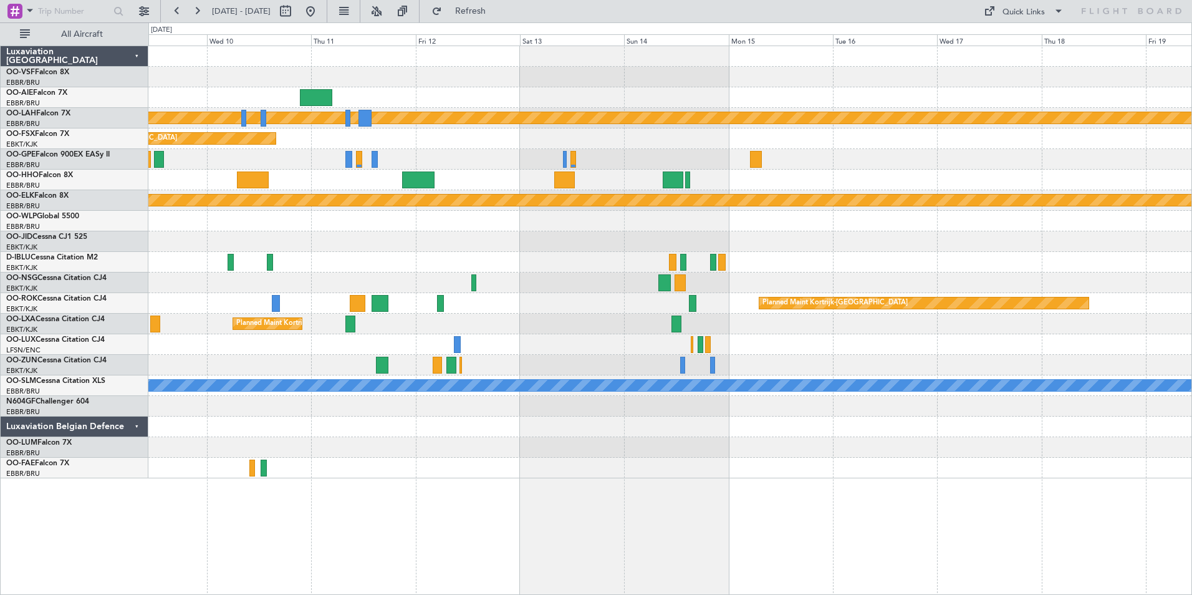
click at [493, 472] on div at bounding box center [669, 468] width 1043 height 21
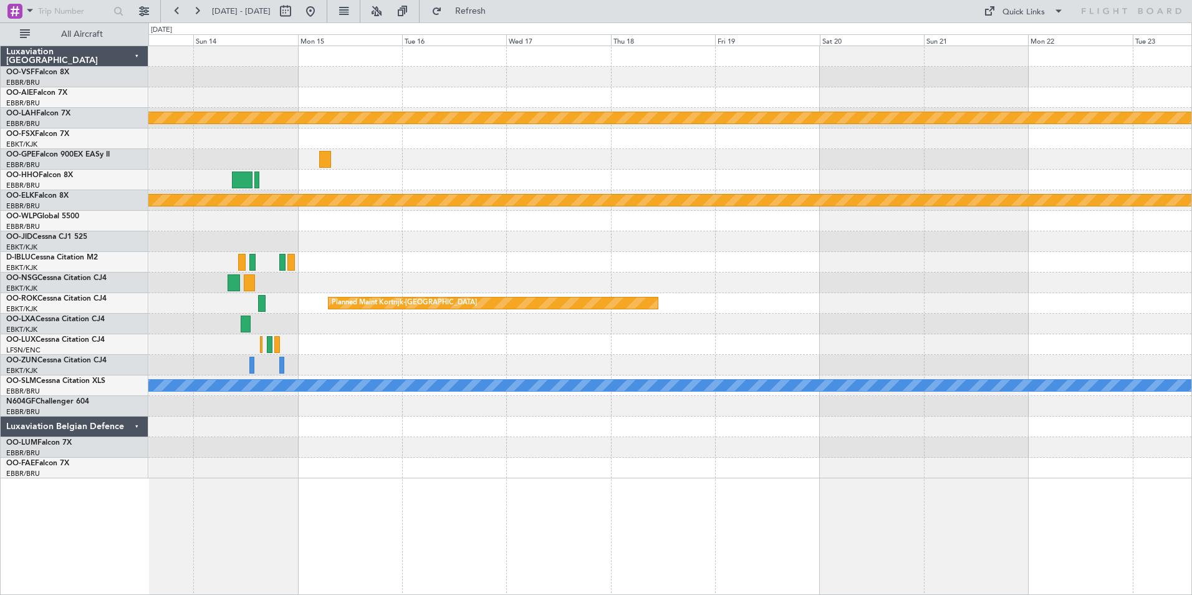
click at [471, 461] on div at bounding box center [669, 468] width 1043 height 21
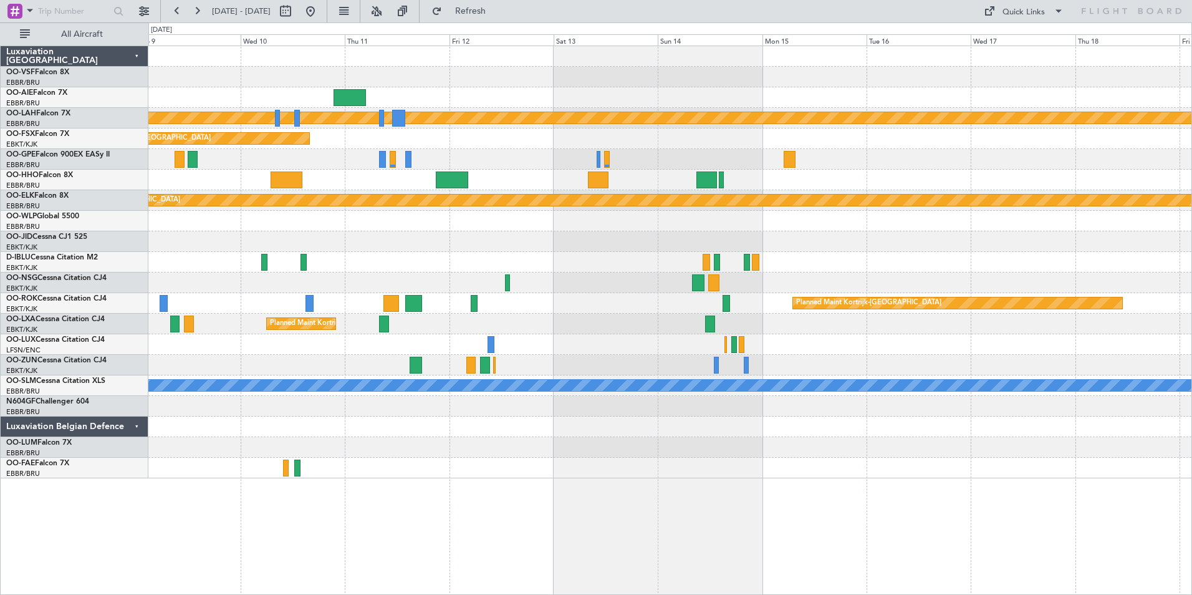
click at [920, 491] on div "Planned Maint [PERSON_NAME]-[GEOGRAPHIC_DATA][PERSON_NAME] ([GEOGRAPHIC_DATA][P…" at bounding box center [670, 320] width 1044 height 549
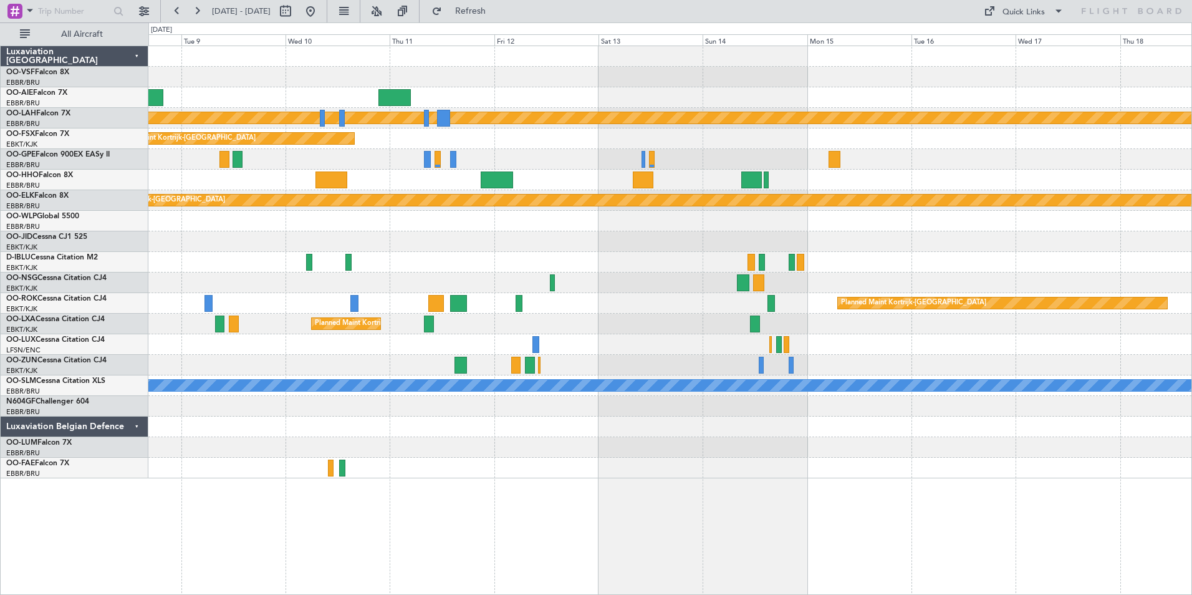
click at [907, 481] on div "Planned Maint [PERSON_NAME]-[GEOGRAPHIC_DATA][PERSON_NAME] ([GEOGRAPHIC_DATA][P…" at bounding box center [670, 320] width 1044 height 549
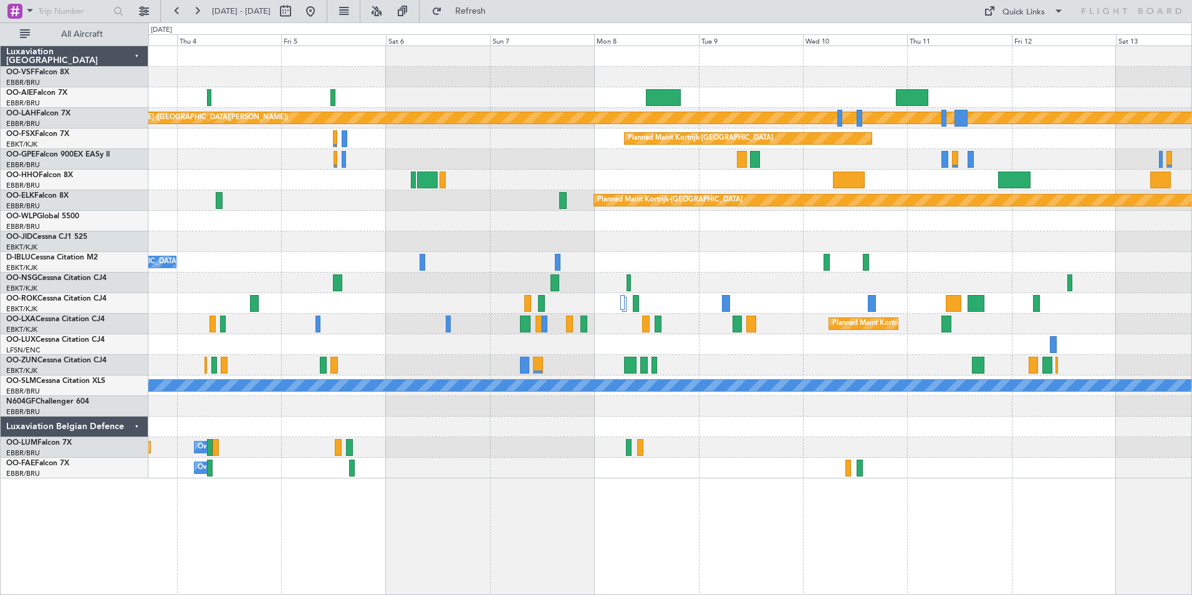
click at [852, 474] on div "Planned Maint [GEOGRAPHIC_DATA] ([GEOGRAPHIC_DATA]) Planned [GEOGRAPHIC_DATA][P…" at bounding box center [670, 320] width 1044 height 549
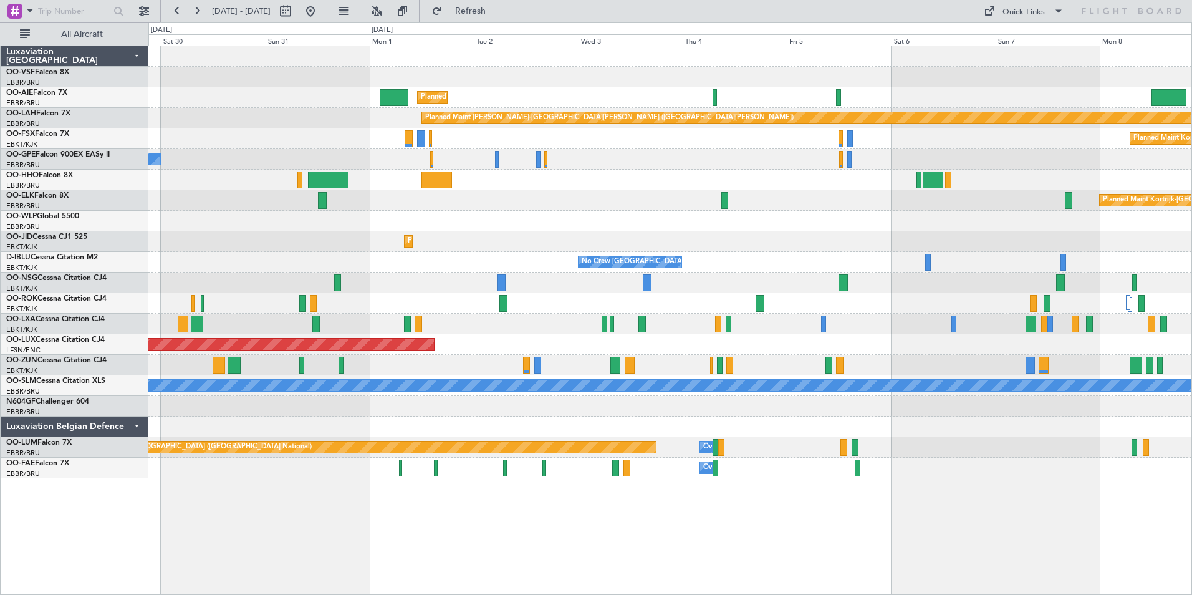
click at [859, 455] on div "Planned Maint [GEOGRAPHIC_DATA] ([GEOGRAPHIC_DATA]) Planned [GEOGRAPHIC_DATA][P…" at bounding box center [669, 262] width 1043 height 432
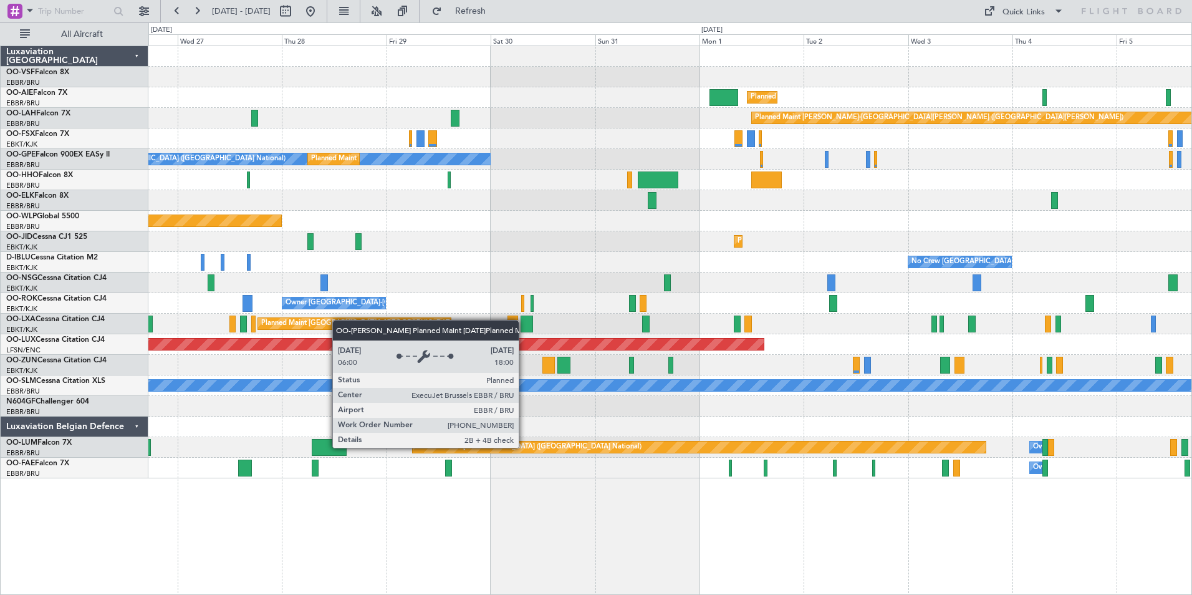
click at [909, 447] on div "Planned Maint [GEOGRAPHIC_DATA] ([GEOGRAPHIC_DATA] National)" at bounding box center [699, 446] width 573 height 11
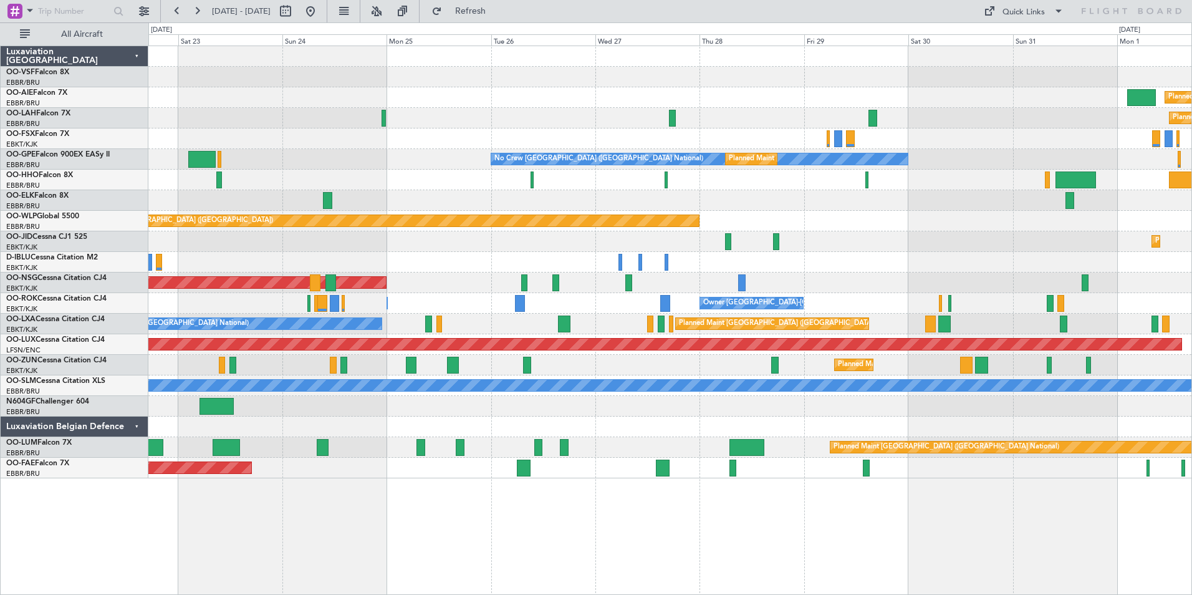
click at [839, 509] on div "Planned Maint [GEOGRAPHIC_DATA] ([GEOGRAPHIC_DATA]) Planned [GEOGRAPHIC_DATA][P…" at bounding box center [670, 320] width 1044 height 549
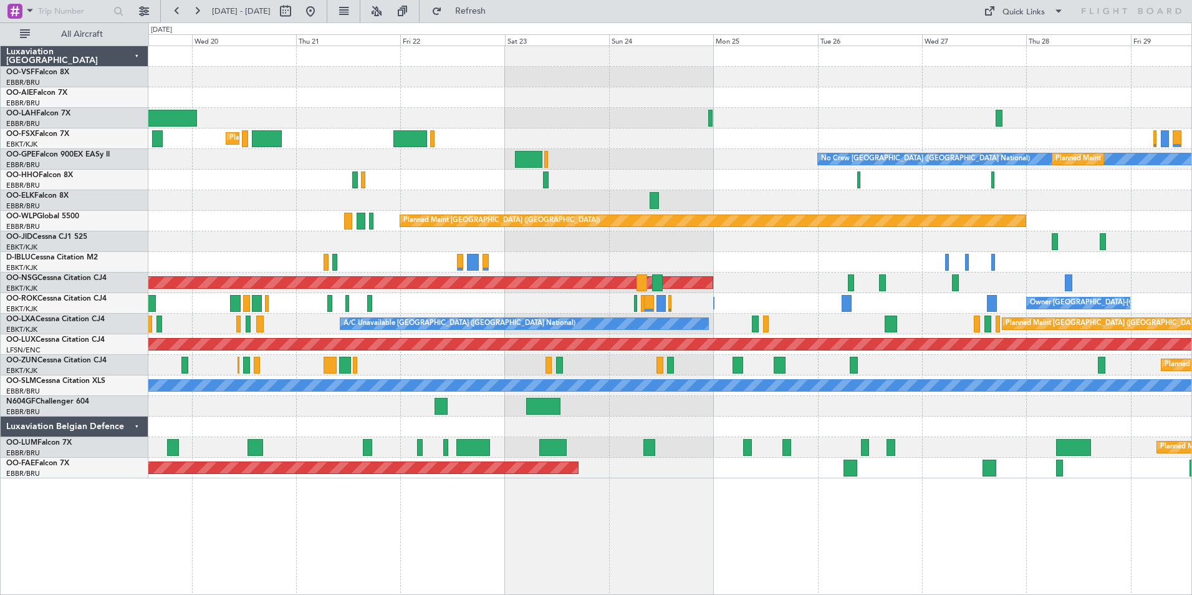
click at [889, 499] on div "Planned Maint Kortrijk-[GEOGRAPHIC_DATA] No Crew [GEOGRAPHIC_DATA] (Brussels Na…" at bounding box center [670, 320] width 1044 height 549
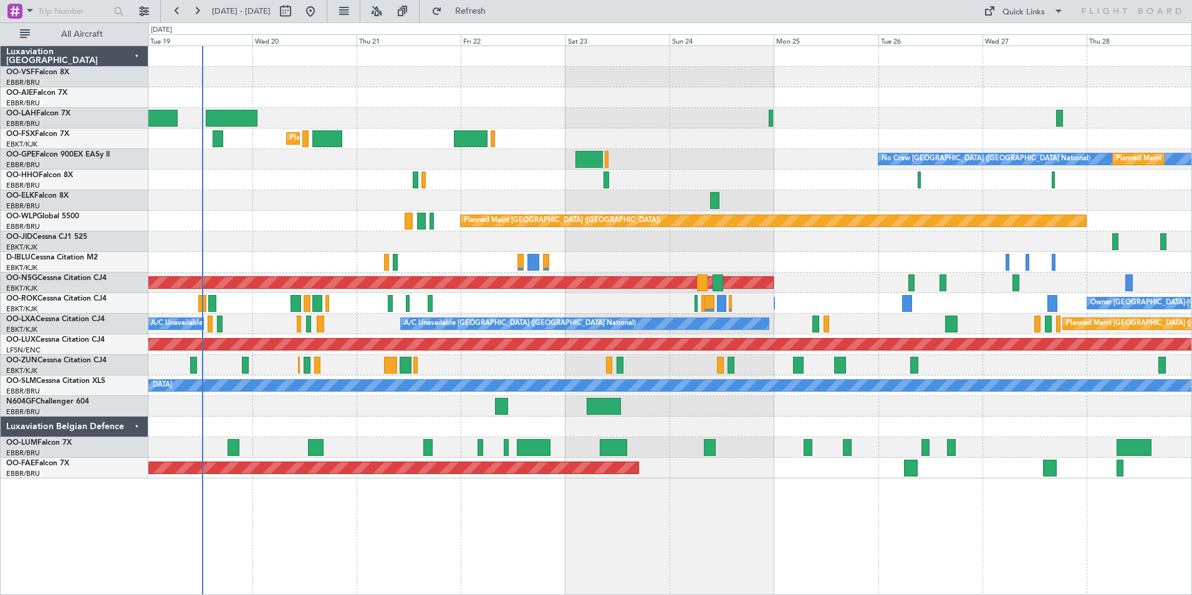
click at [445, 524] on div "Planned Maint Kortrijk-[GEOGRAPHIC_DATA] No Crew [GEOGRAPHIC_DATA] (Brussels Na…" at bounding box center [670, 320] width 1044 height 549
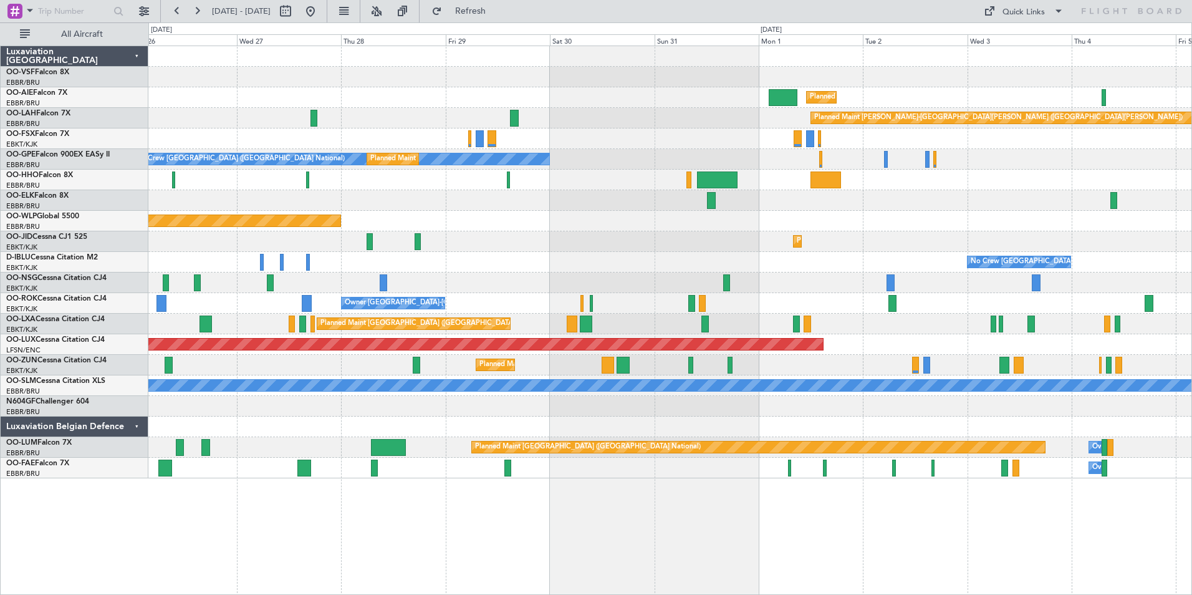
click at [349, 280] on div "Planned Maint [GEOGRAPHIC_DATA] ([GEOGRAPHIC_DATA]) Planned [GEOGRAPHIC_DATA][P…" at bounding box center [669, 262] width 1043 height 432
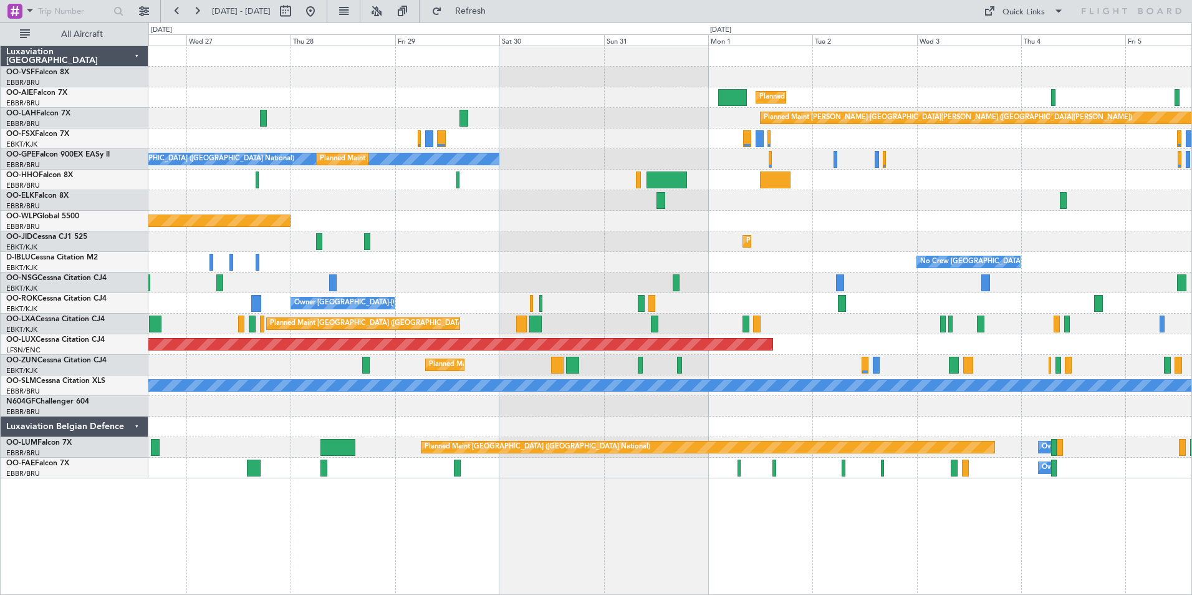
click at [380, 223] on div "Planned Maint [GEOGRAPHIC_DATA] ([GEOGRAPHIC_DATA])" at bounding box center [669, 221] width 1043 height 21
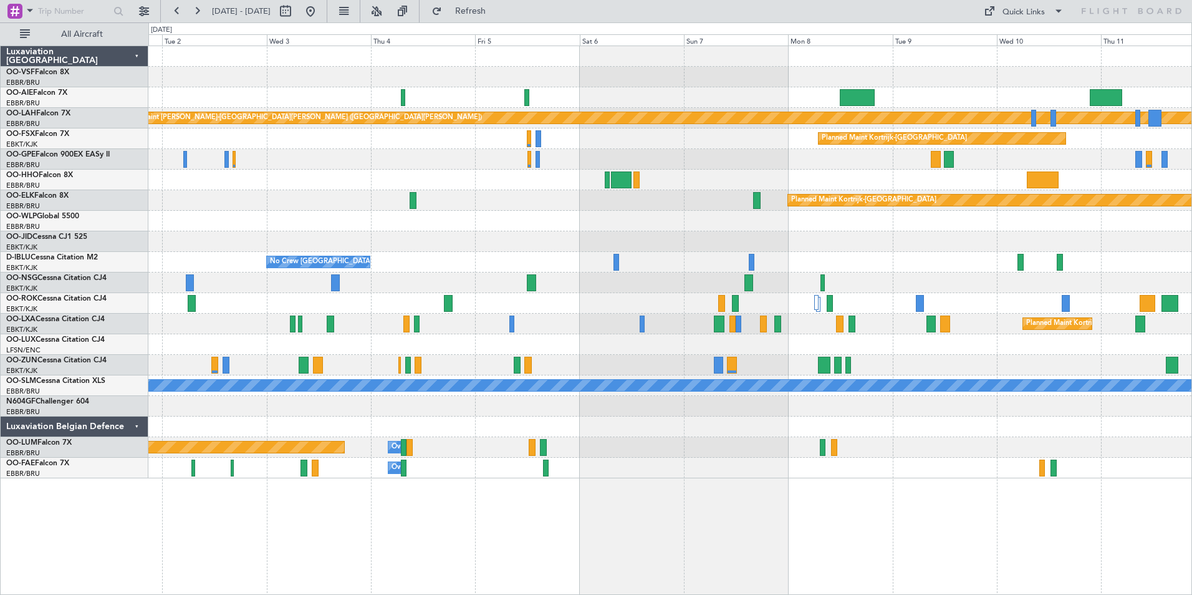
click at [301, 249] on div "Planned Maint Kortrijk-[GEOGRAPHIC_DATA]" at bounding box center [669, 241] width 1043 height 21
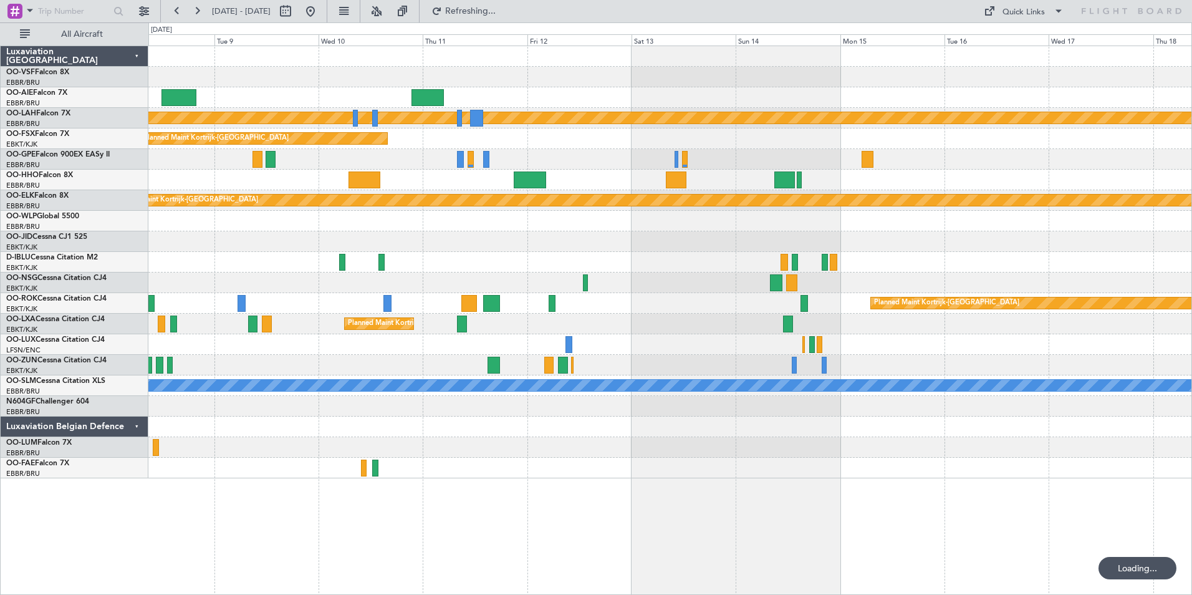
click at [467, 214] on div at bounding box center [669, 221] width 1043 height 21
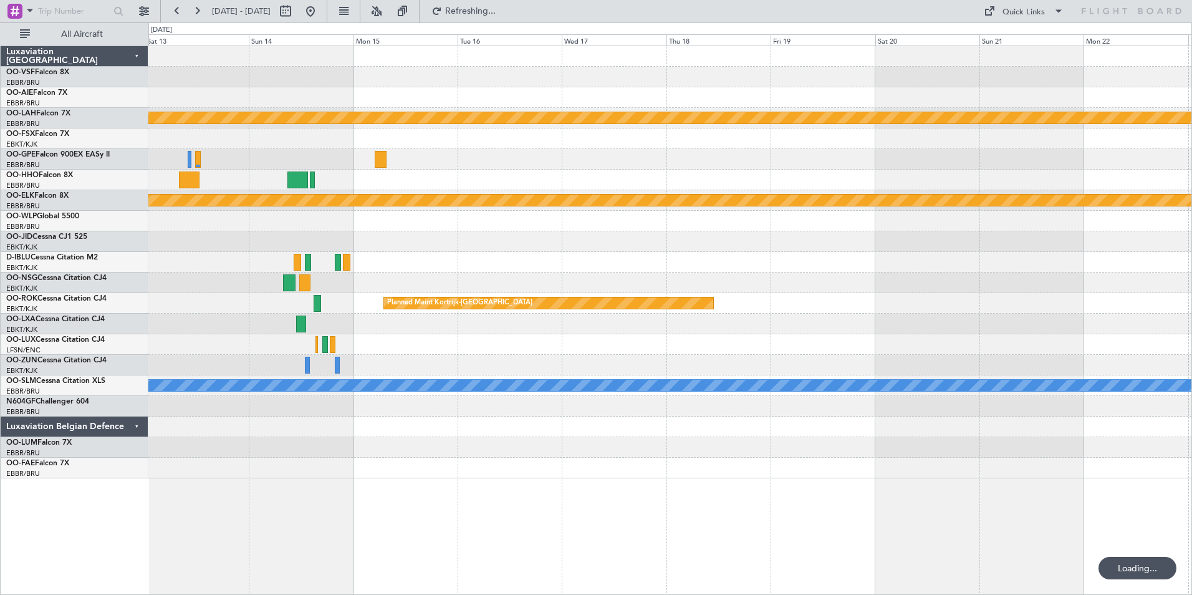
click at [458, 219] on div at bounding box center [669, 221] width 1043 height 21
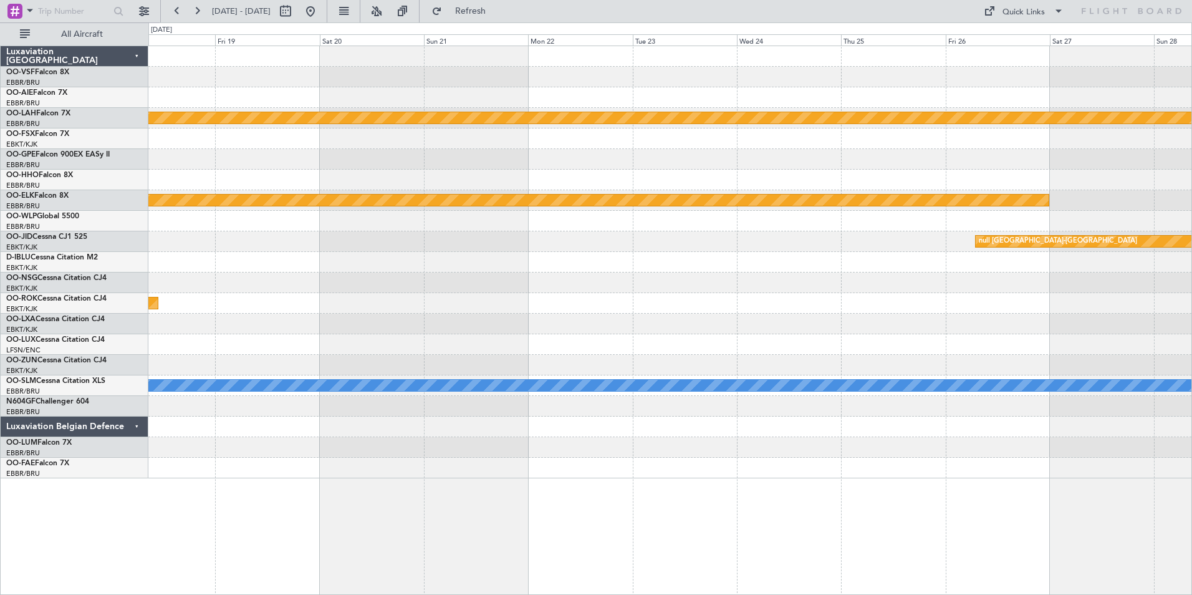
click at [322, 213] on div at bounding box center [669, 221] width 1043 height 21
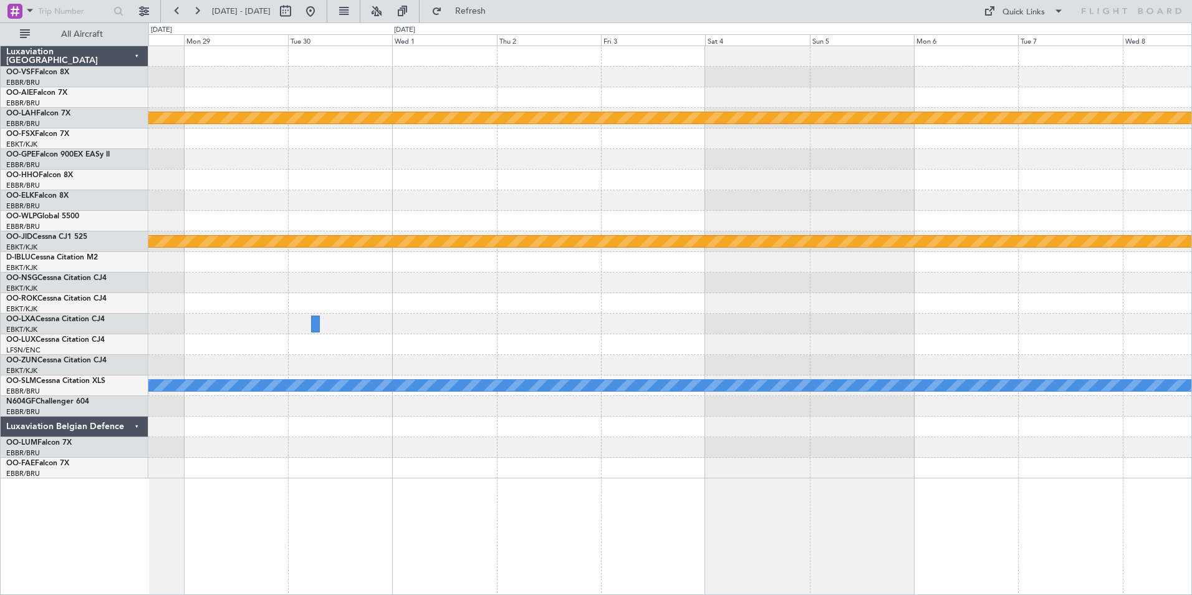
click at [364, 229] on div at bounding box center [669, 221] width 1043 height 21
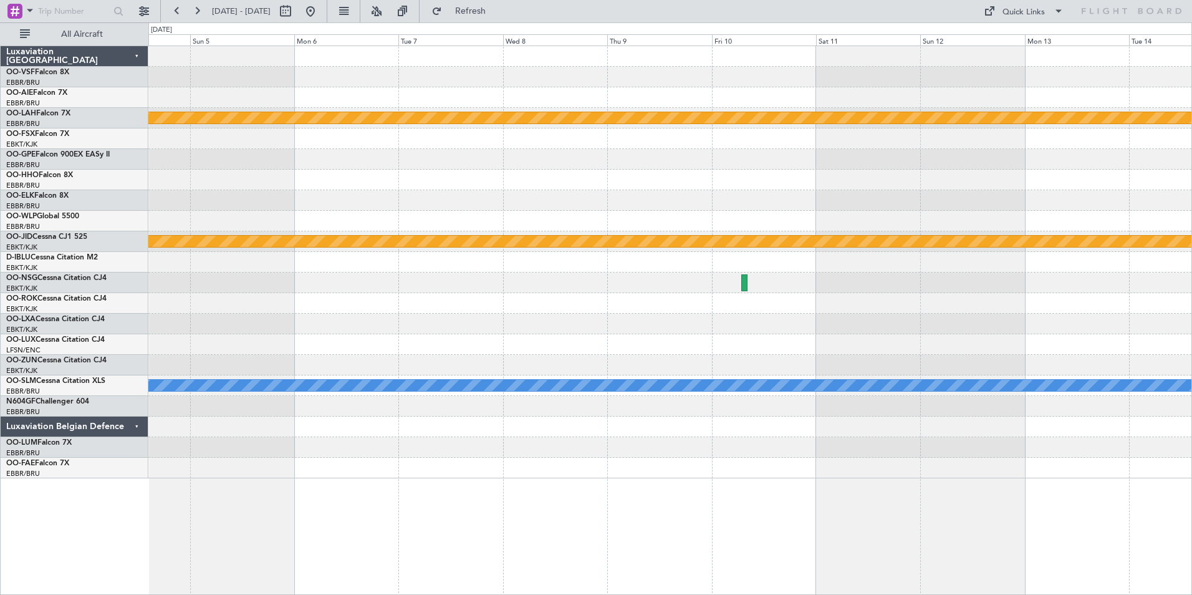
click at [536, 221] on div at bounding box center [669, 221] width 1043 height 21
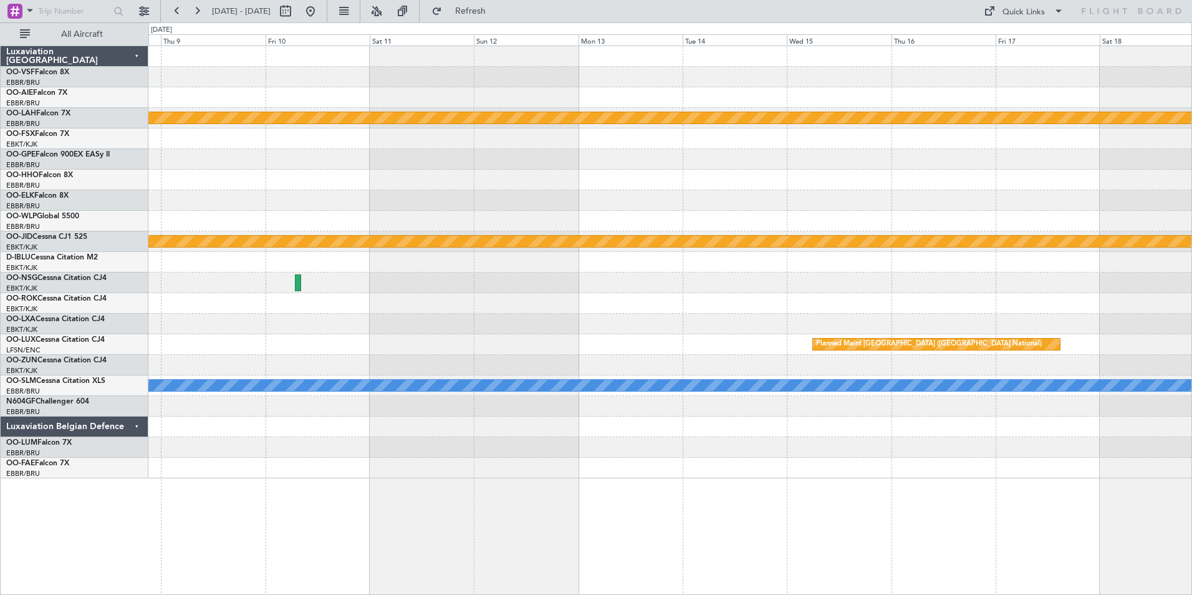
click at [588, 197] on div "Planned Maint [PERSON_NAME]-[GEOGRAPHIC_DATA][PERSON_NAME] ([GEOGRAPHIC_DATA][P…" at bounding box center [669, 262] width 1043 height 432
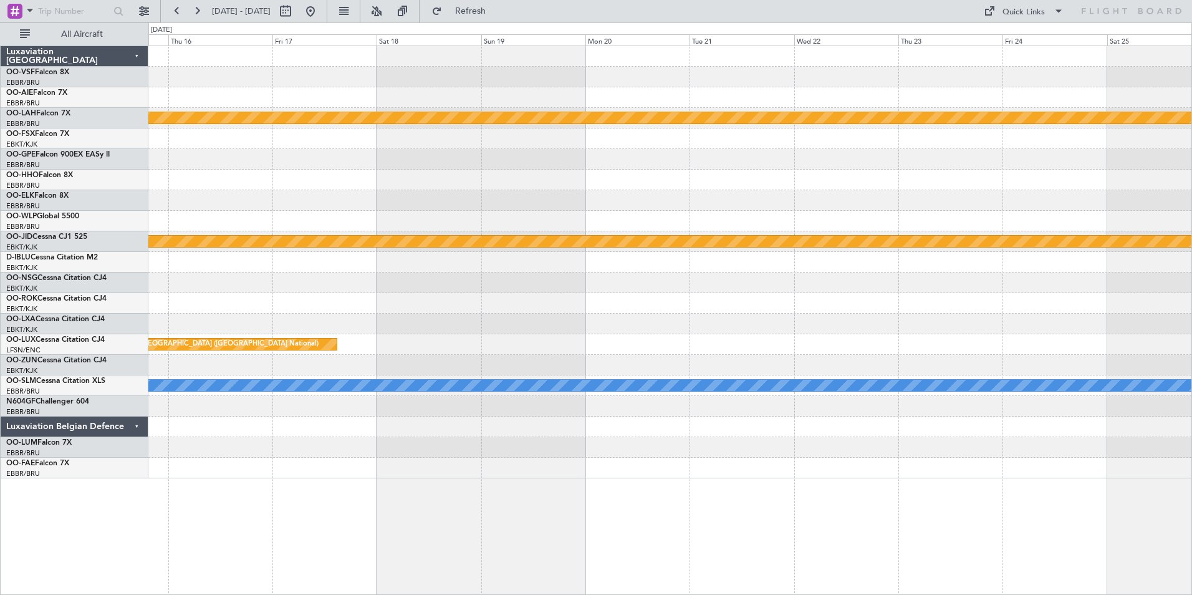
click at [433, 202] on div "Planned Maint [PERSON_NAME]-[GEOGRAPHIC_DATA][PERSON_NAME] ([GEOGRAPHIC_DATA][P…" at bounding box center [669, 262] width 1043 height 432
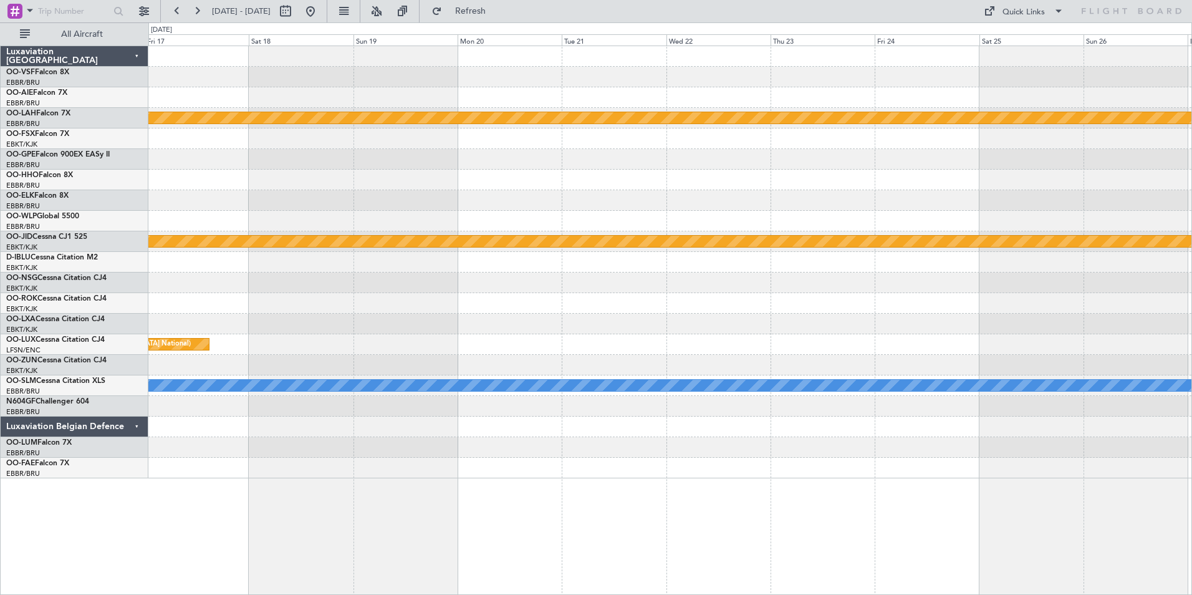
click at [507, 183] on div "Planned Maint [PERSON_NAME]-[GEOGRAPHIC_DATA][PERSON_NAME] ([GEOGRAPHIC_DATA][P…" at bounding box center [669, 262] width 1043 height 432
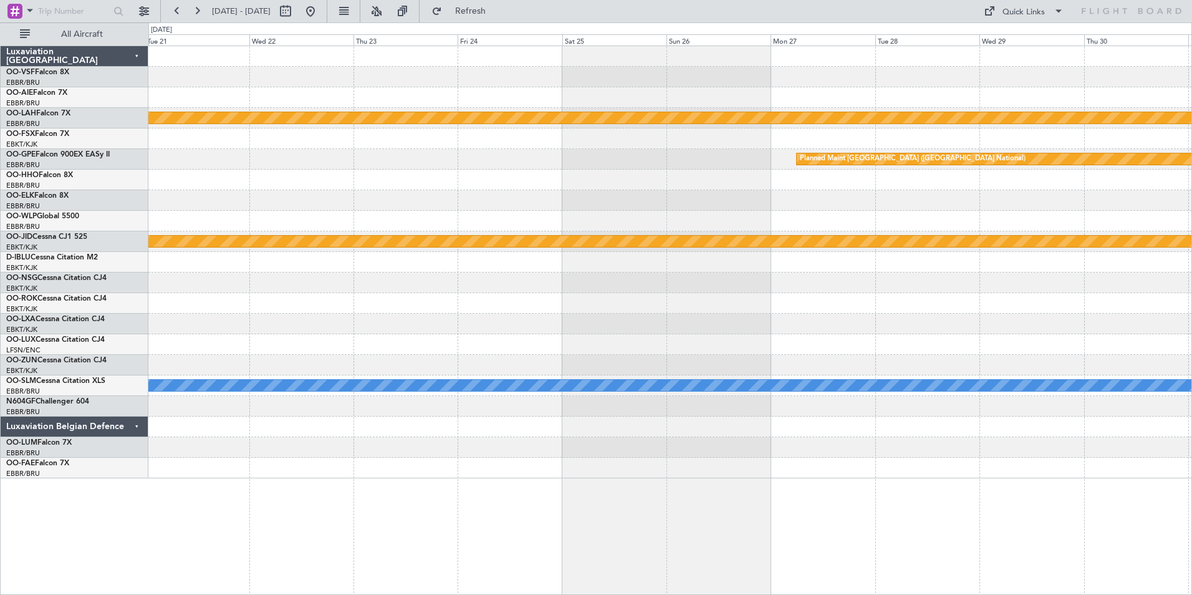
click at [695, 180] on div at bounding box center [669, 180] width 1043 height 21
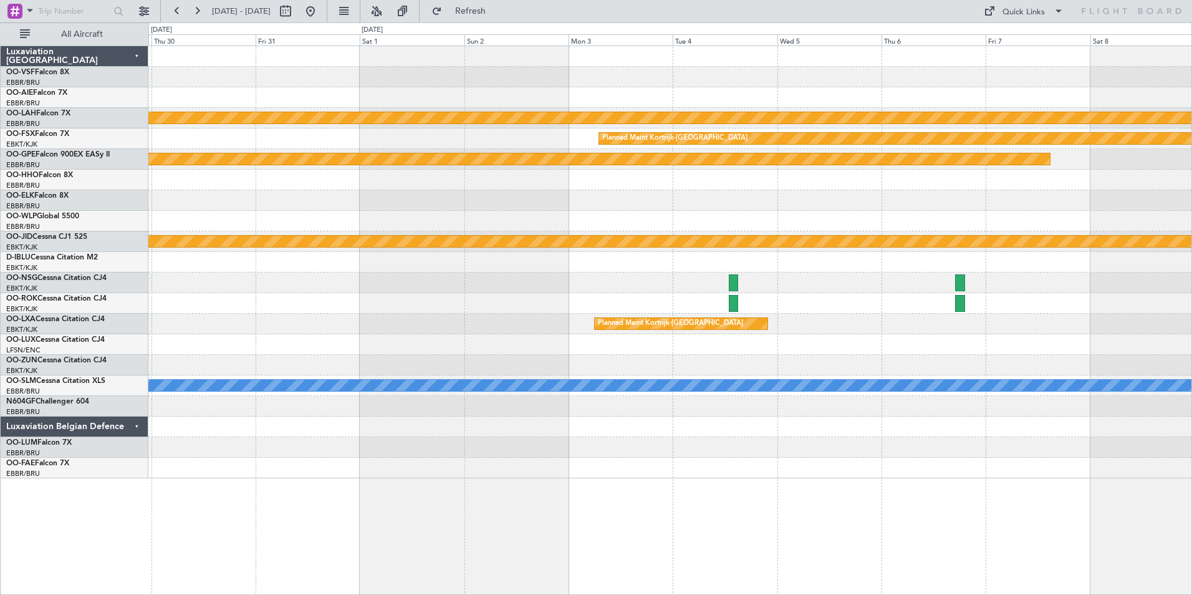
click at [95, 204] on div "Planned Maint [PERSON_NAME]-[GEOGRAPHIC_DATA][PERSON_NAME] ([GEOGRAPHIC_DATA][P…" at bounding box center [596, 308] width 1192 height 572
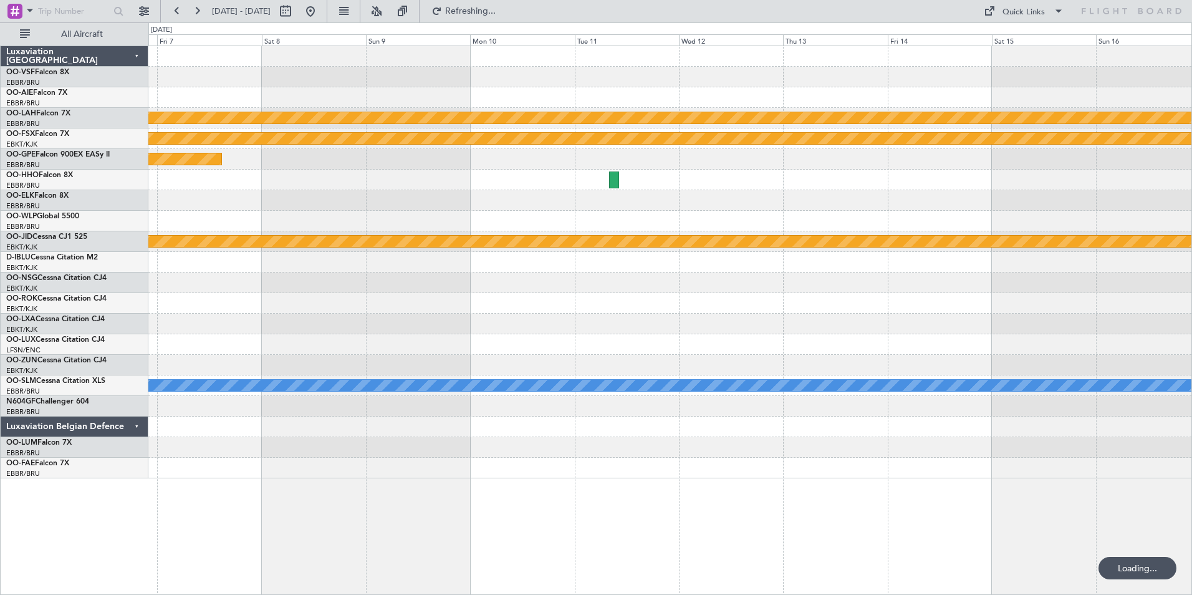
click at [264, 196] on div at bounding box center [669, 200] width 1043 height 21
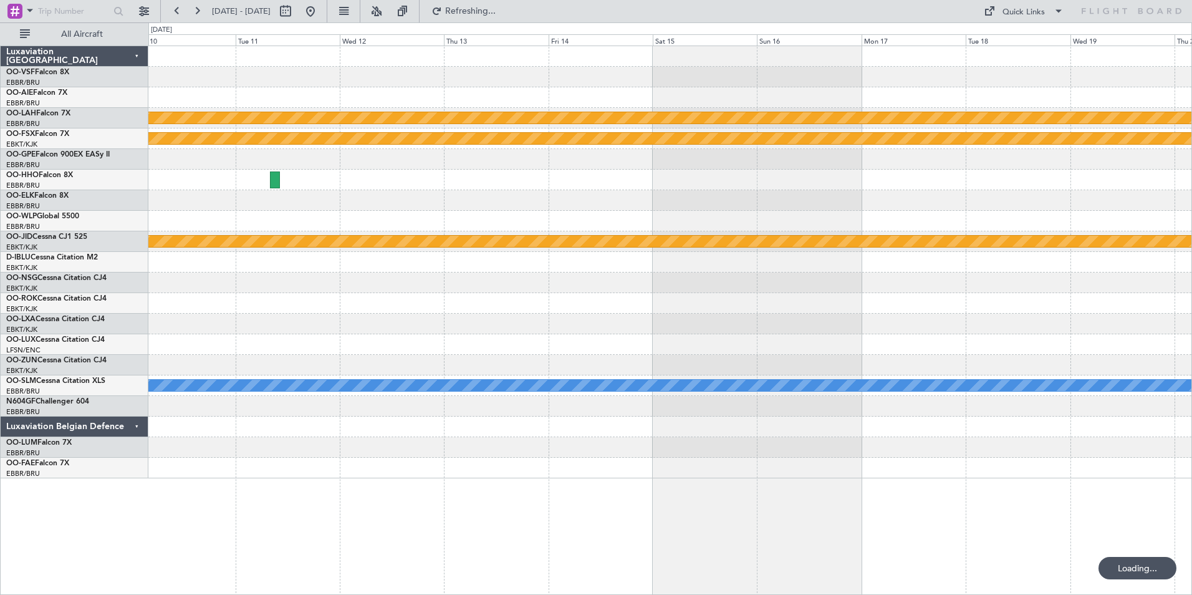
click at [234, 187] on div at bounding box center [669, 180] width 1043 height 21
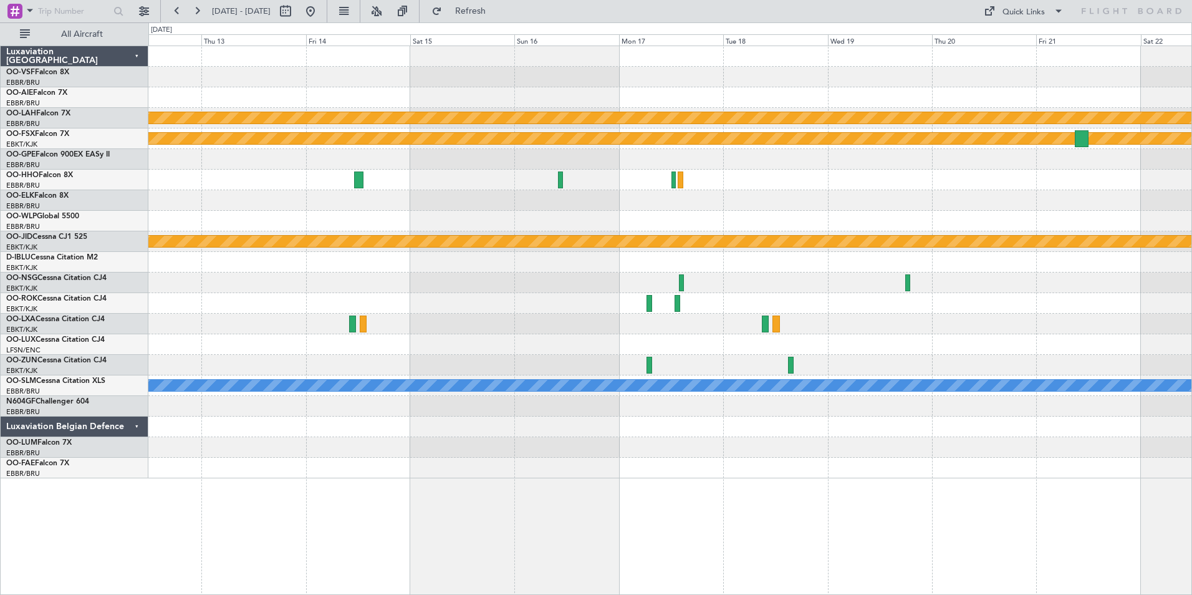
click at [606, 195] on div at bounding box center [669, 200] width 1043 height 21
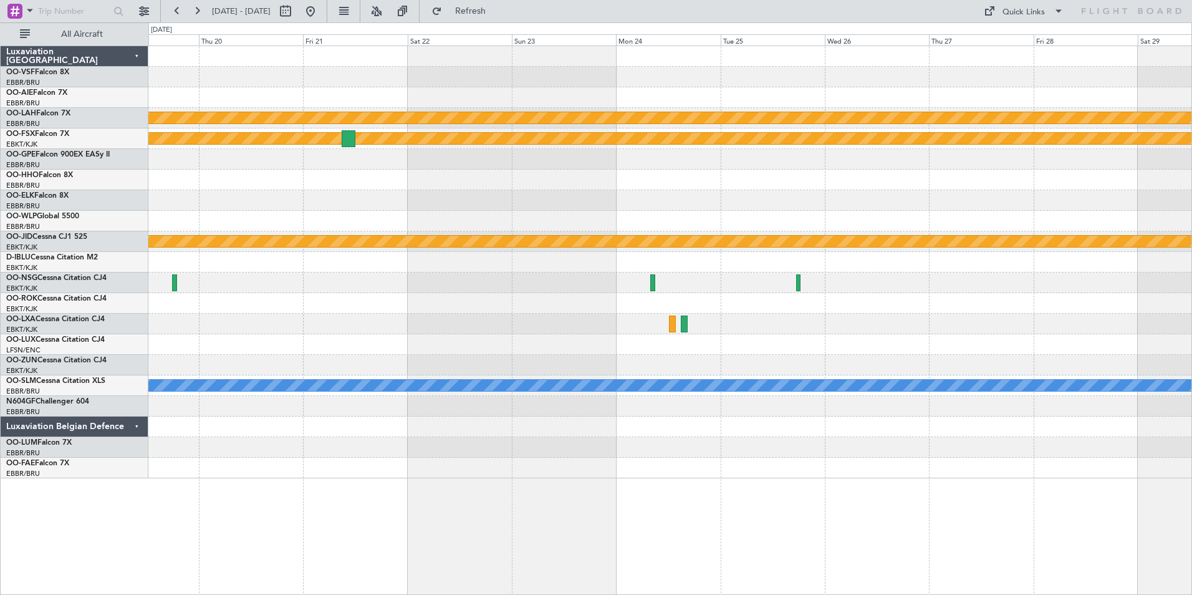
click at [491, 185] on div "Planned Maint [PERSON_NAME]-[GEOGRAPHIC_DATA][PERSON_NAME] ([GEOGRAPHIC_DATA][P…" at bounding box center [669, 262] width 1043 height 432
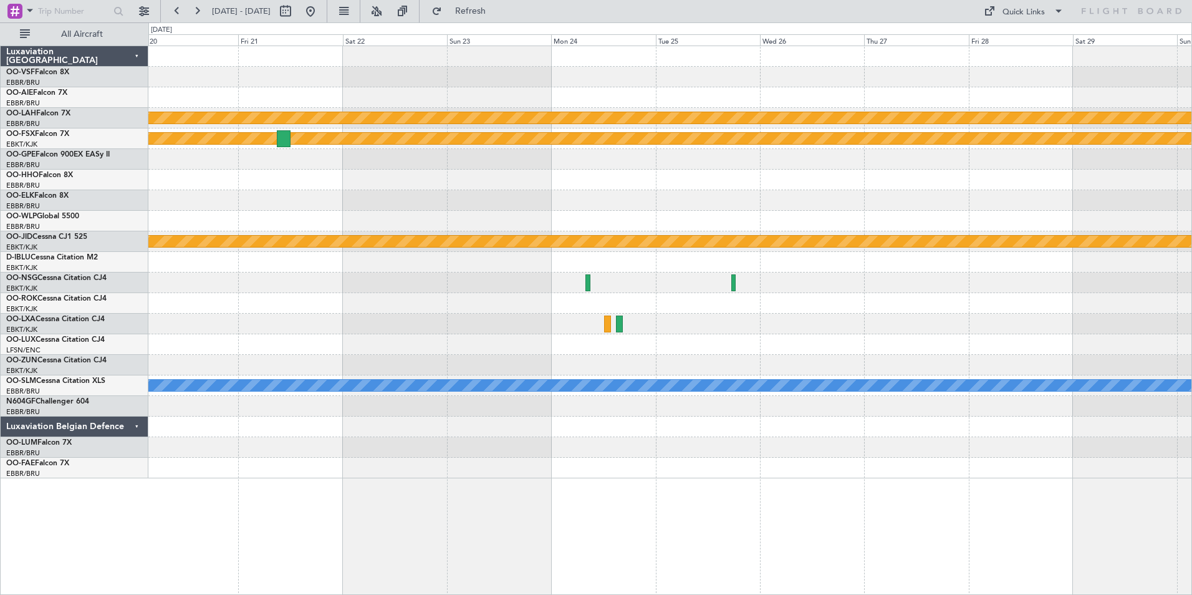
click at [519, 188] on div at bounding box center [669, 180] width 1043 height 21
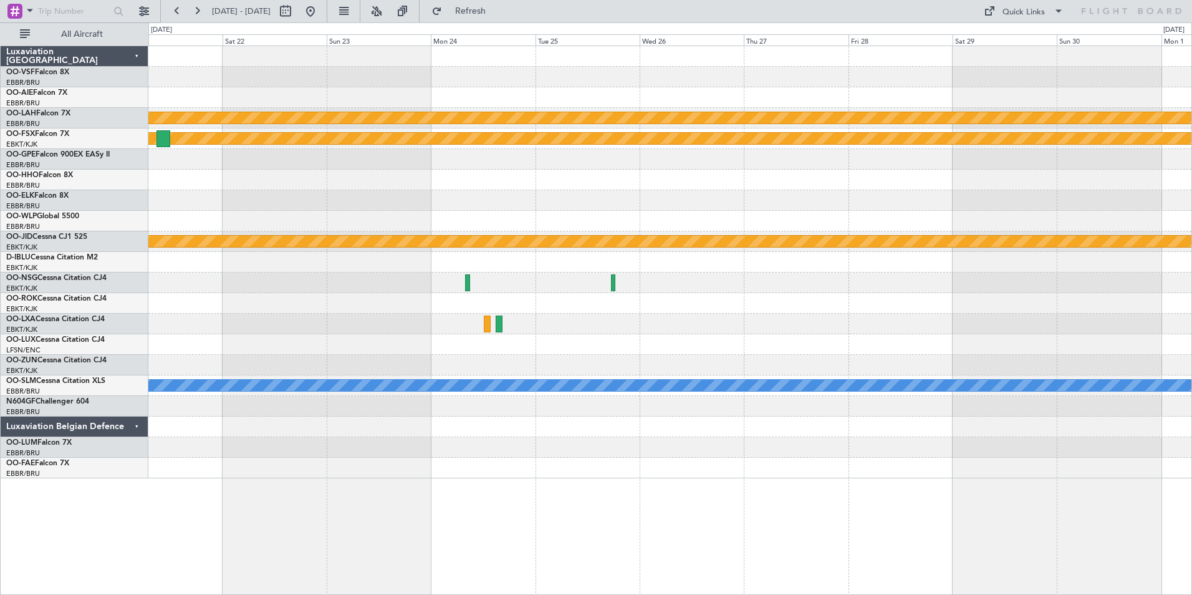
click at [527, 186] on div at bounding box center [669, 180] width 1043 height 21
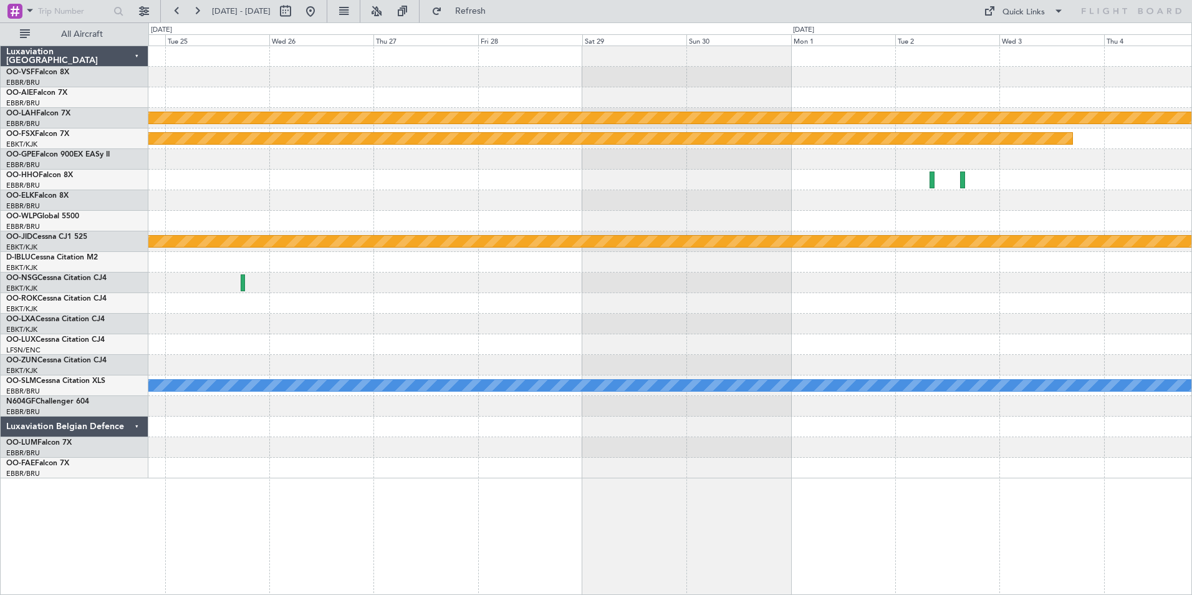
click at [580, 176] on div at bounding box center [669, 180] width 1043 height 21
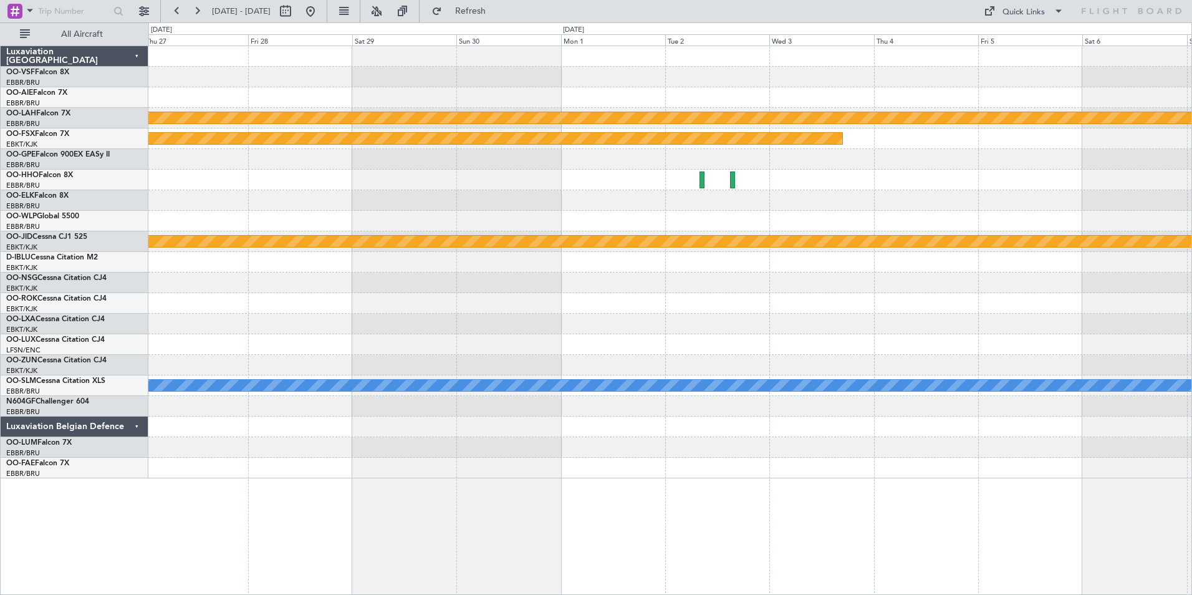
click at [435, 167] on div "Planned Maint [PERSON_NAME]-[GEOGRAPHIC_DATA][PERSON_NAME] ([GEOGRAPHIC_DATA][P…" at bounding box center [669, 262] width 1043 height 432
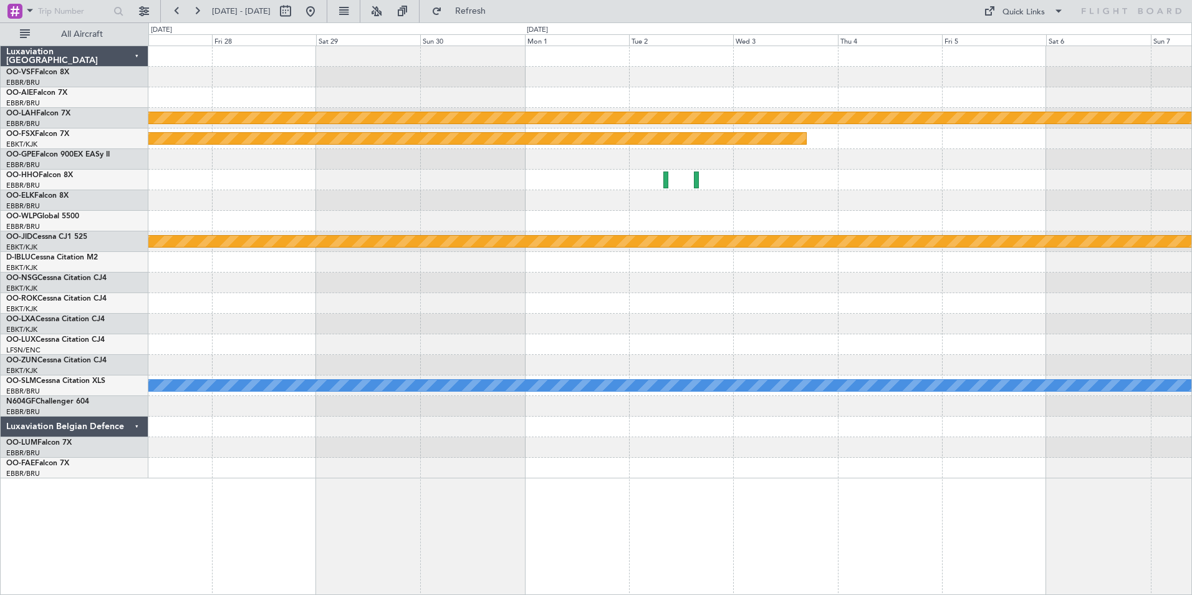
click at [537, 172] on div at bounding box center [669, 180] width 1043 height 21
click at [884, 170] on div at bounding box center [669, 180] width 1043 height 21
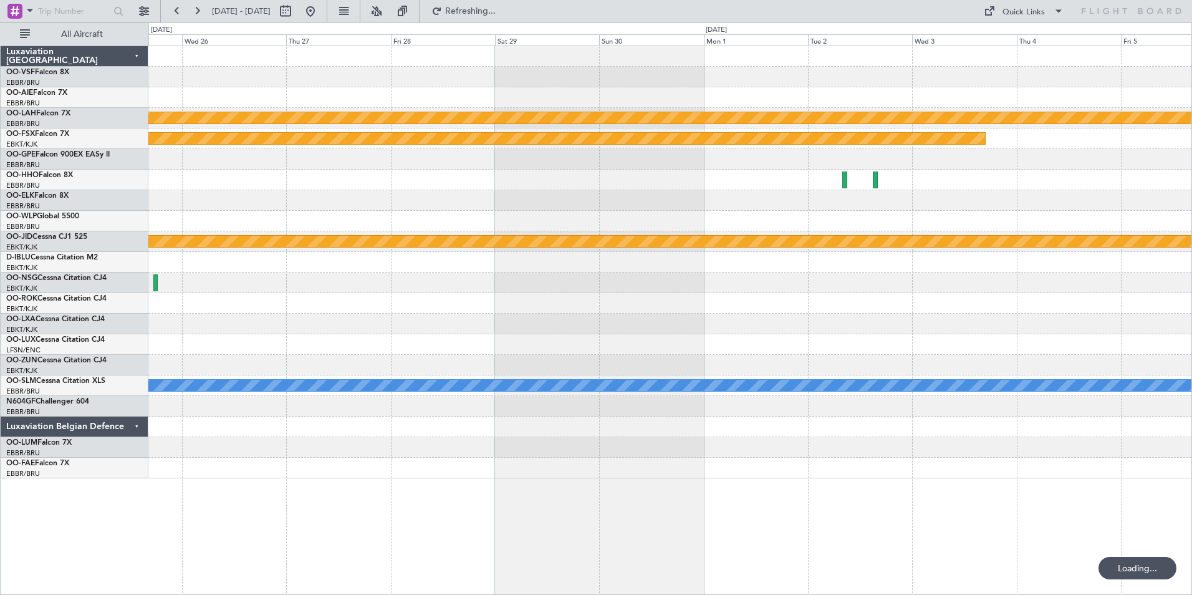
click at [842, 166] on div at bounding box center [669, 159] width 1043 height 21
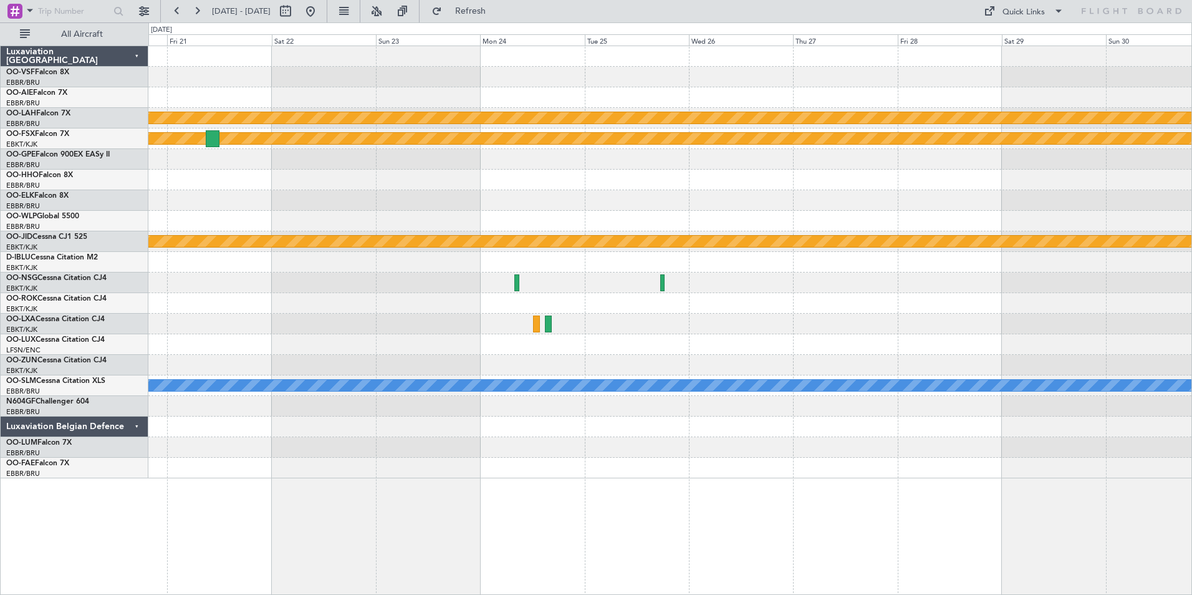
click at [817, 160] on div at bounding box center [669, 159] width 1043 height 21
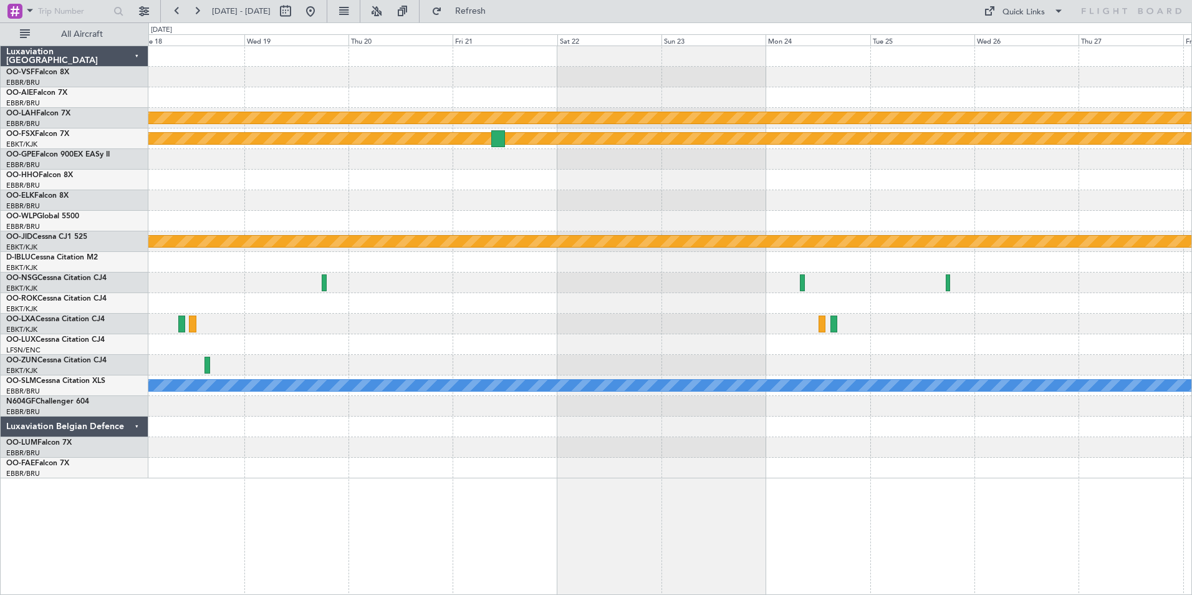
click at [764, 159] on div at bounding box center [669, 159] width 1043 height 21
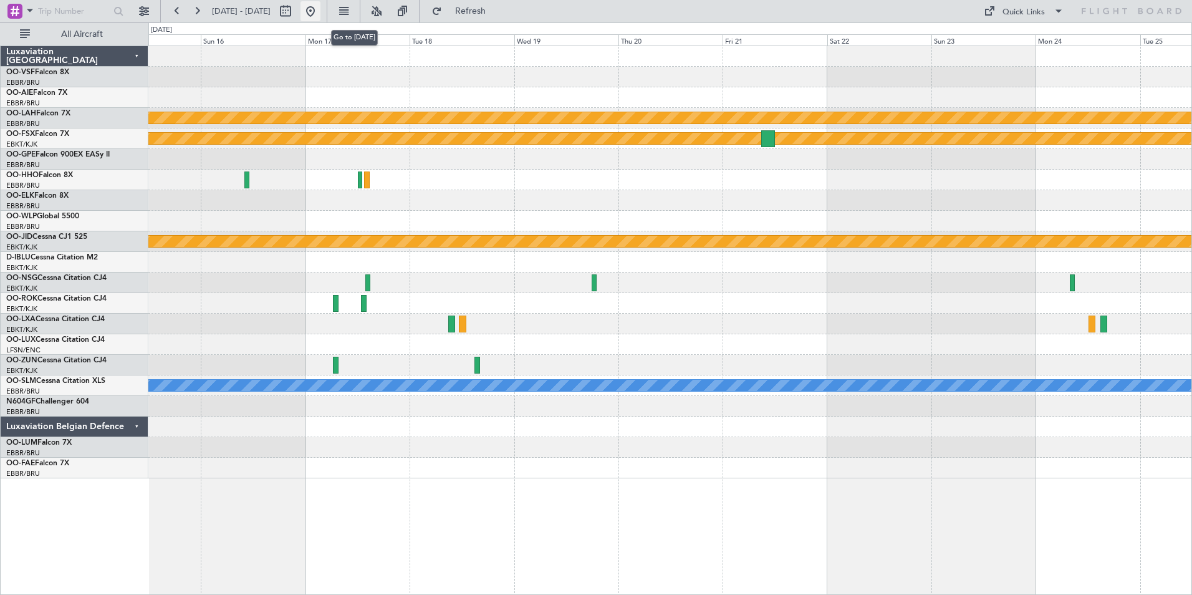
click at [320, 8] on button at bounding box center [311, 11] width 20 height 20
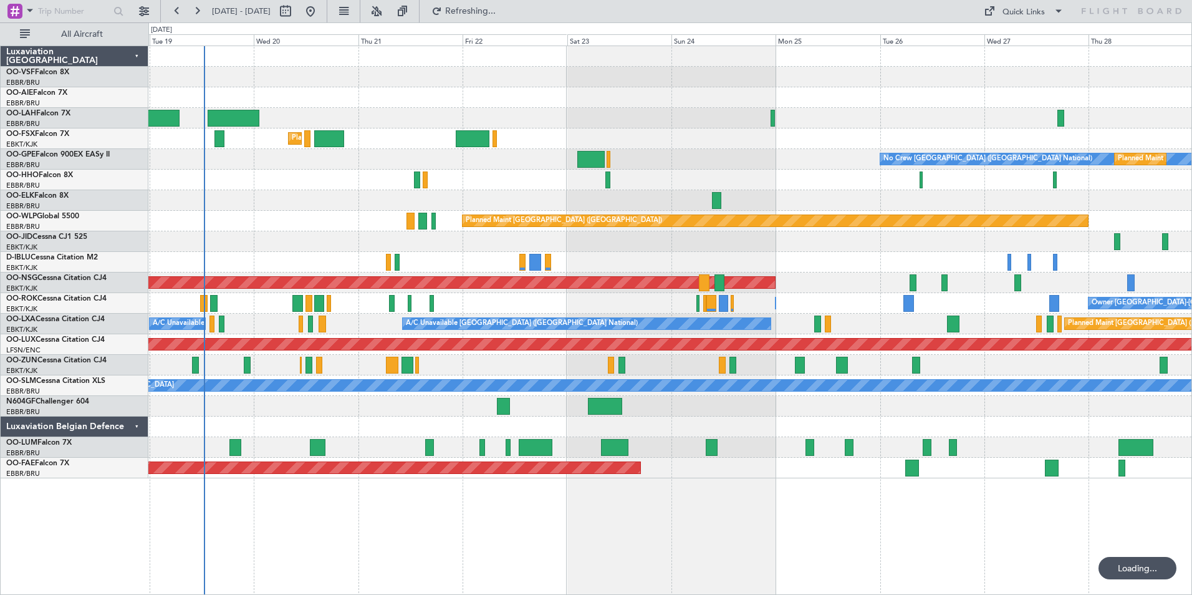
click at [610, 261] on div "Planned Maint Kortrijk-[GEOGRAPHIC_DATA] No Crew [GEOGRAPHIC_DATA] (Brussels Na…" at bounding box center [669, 262] width 1043 height 432
click at [196, 11] on button at bounding box center [197, 11] width 20 height 20
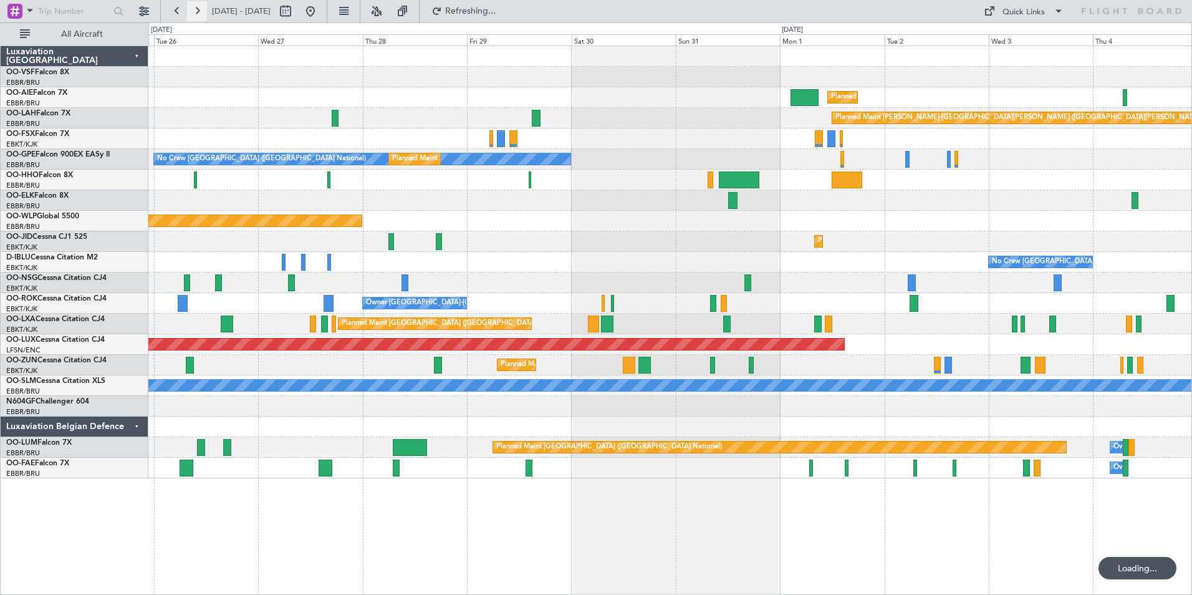
click at [196, 11] on button at bounding box center [197, 11] width 20 height 20
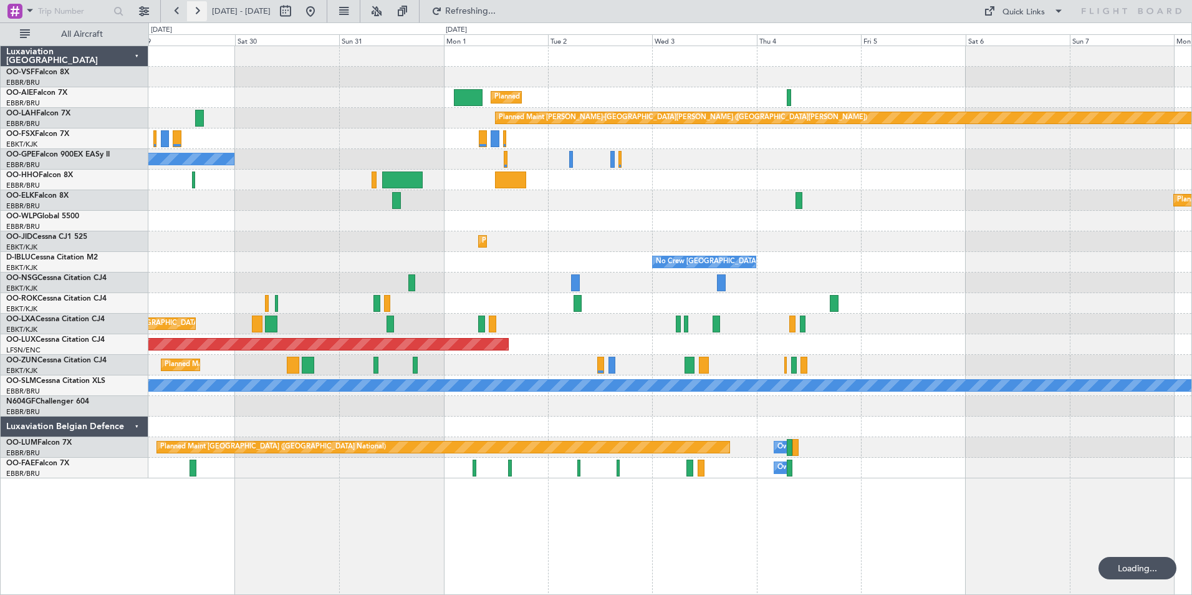
click at [196, 11] on button at bounding box center [197, 11] width 20 height 20
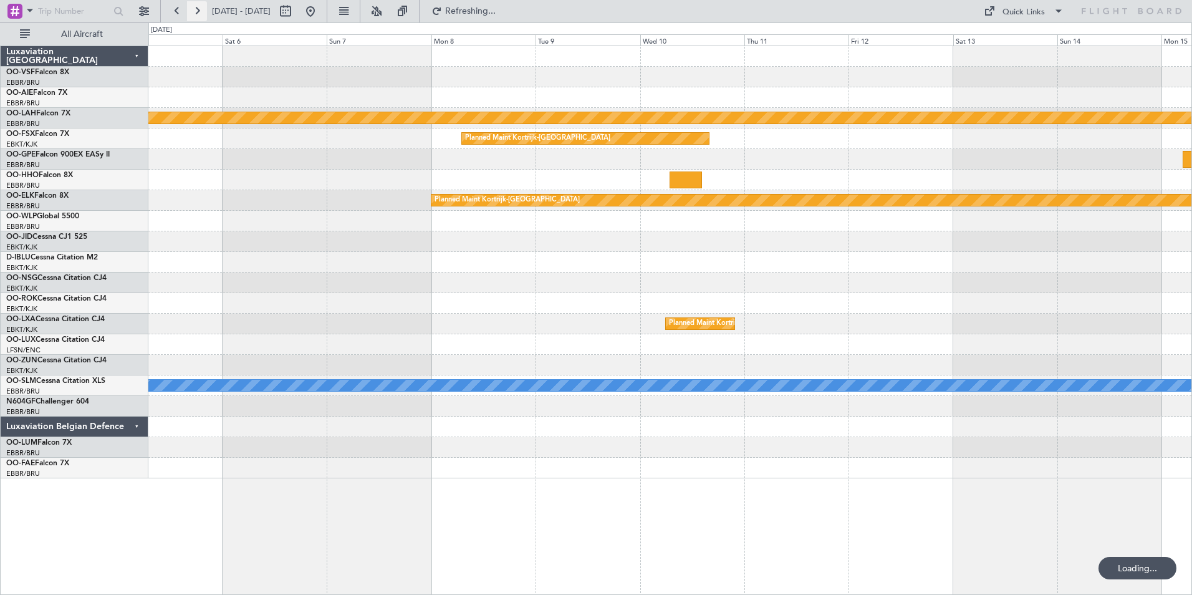
click at [196, 11] on button at bounding box center [197, 11] width 20 height 20
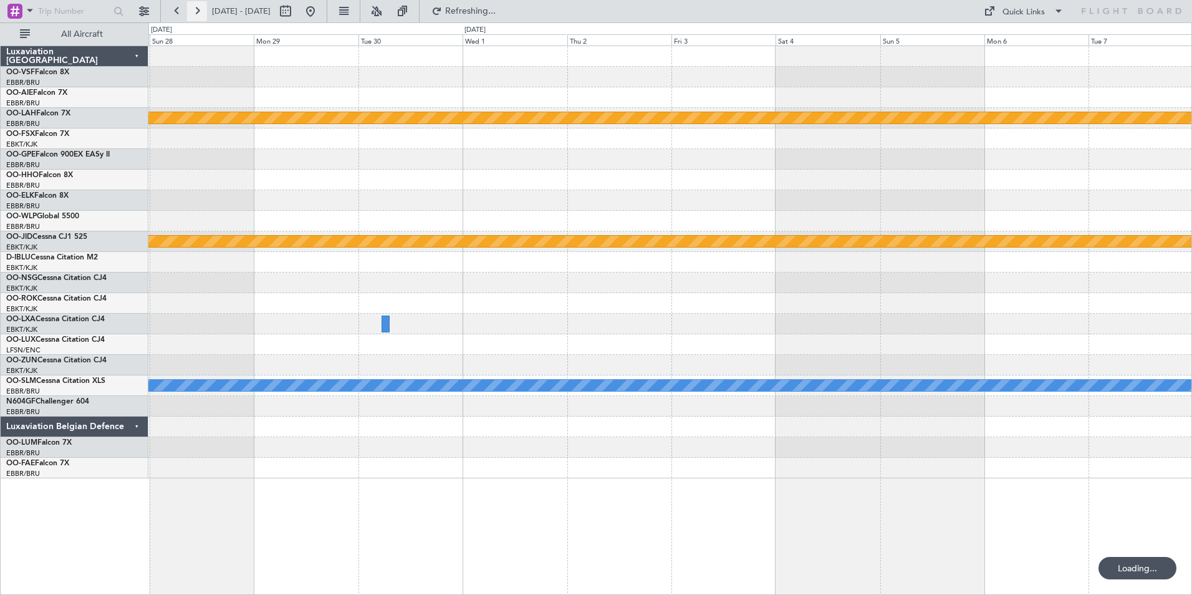
click at [196, 11] on button at bounding box center [197, 11] width 20 height 20
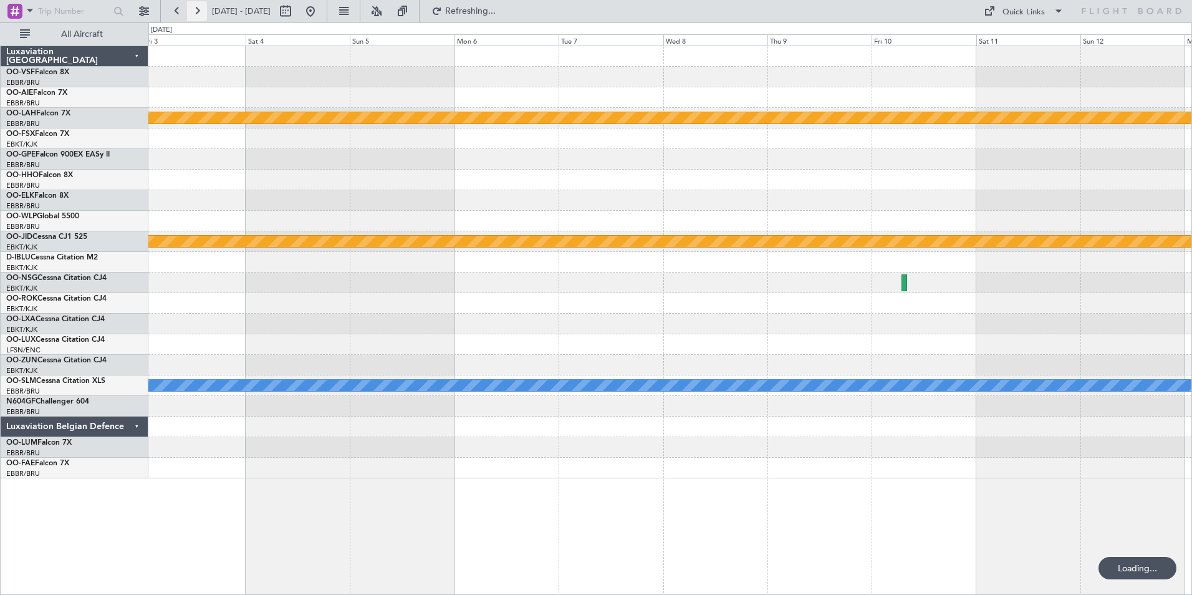
click at [196, 11] on button at bounding box center [197, 11] width 20 height 20
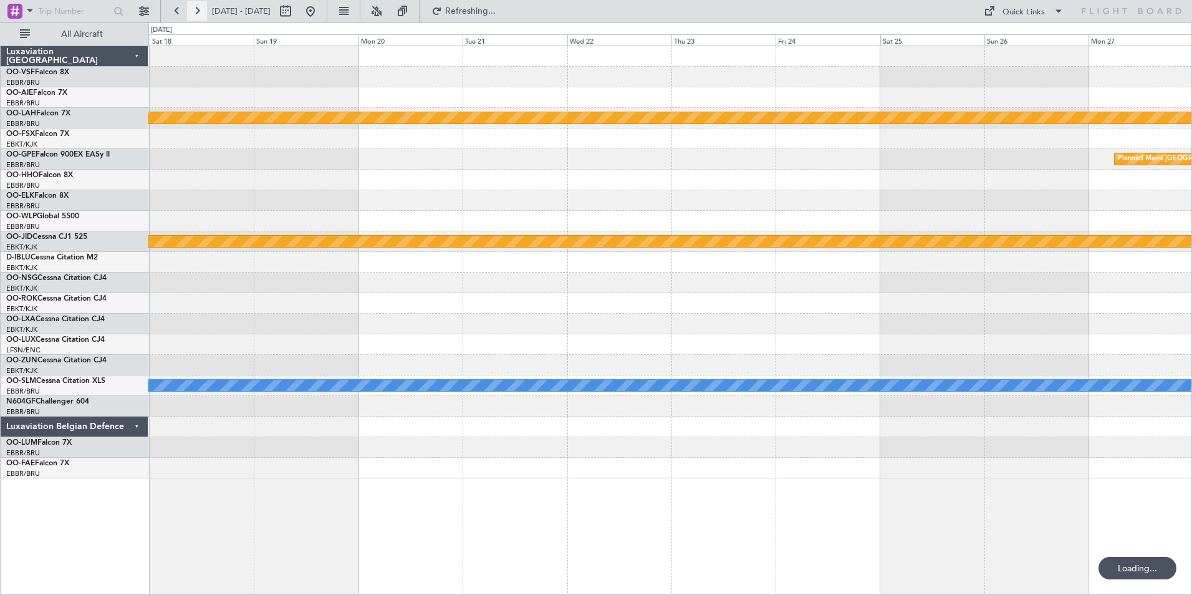
click at [196, 11] on button at bounding box center [197, 11] width 20 height 20
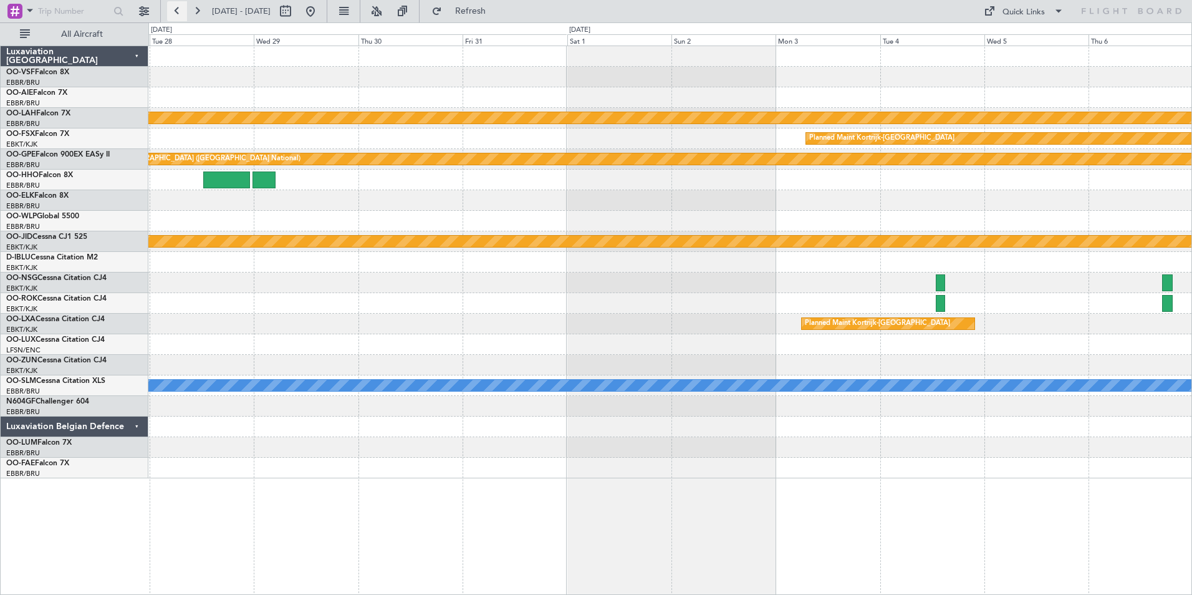
click at [176, 11] on button at bounding box center [177, 11] width 20 height 20
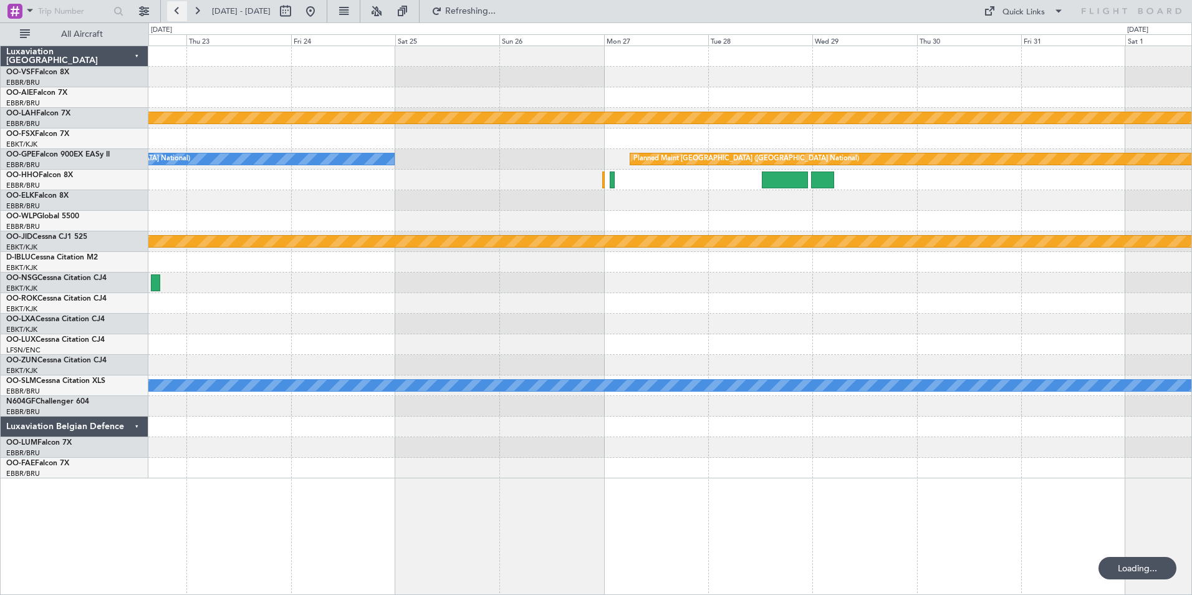
click at [176, 11] on button at bounding box center [177, 11] width 20 height 20
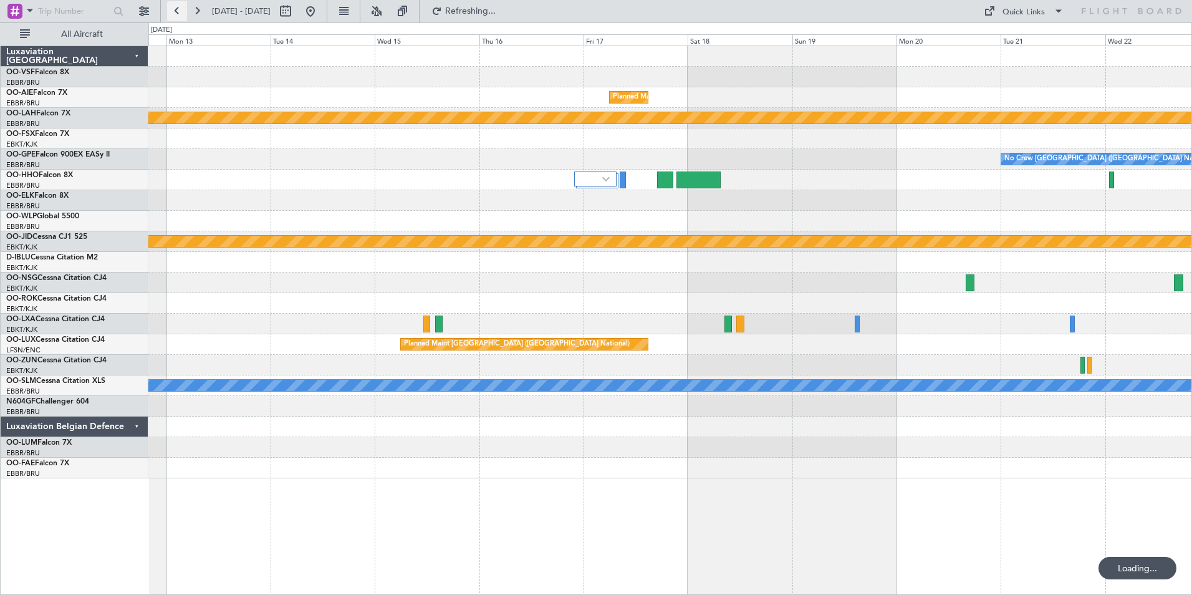
click at [176, 11] on button at bounding box center [177, 11] width 20 height 20
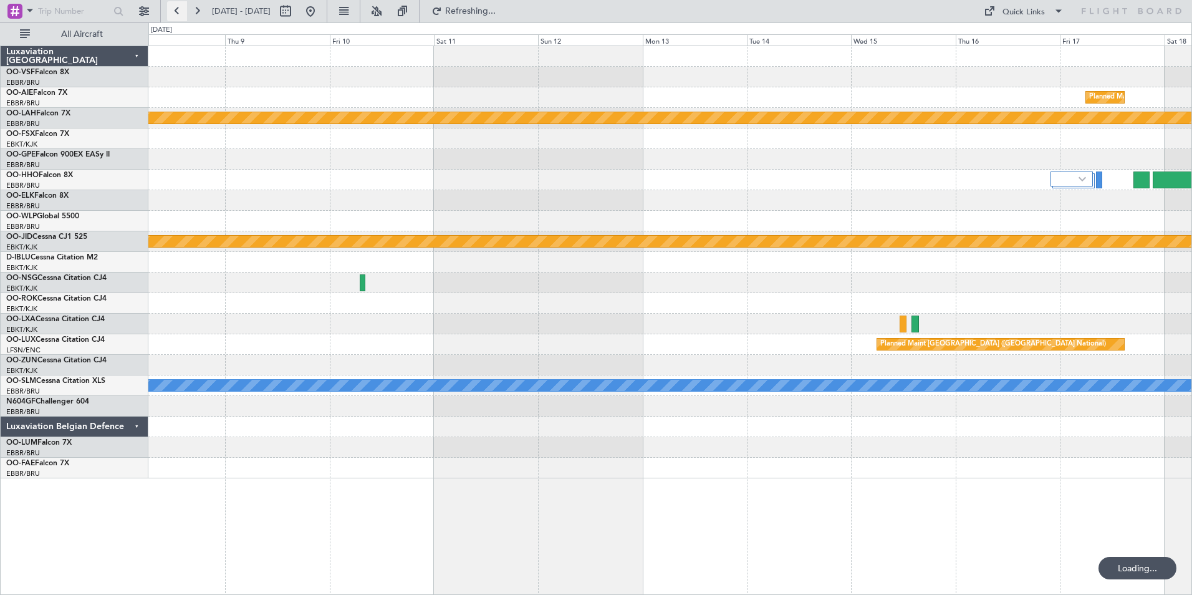
click at [176, 11] on button at bounding box center [177, 11] width 20 height 20
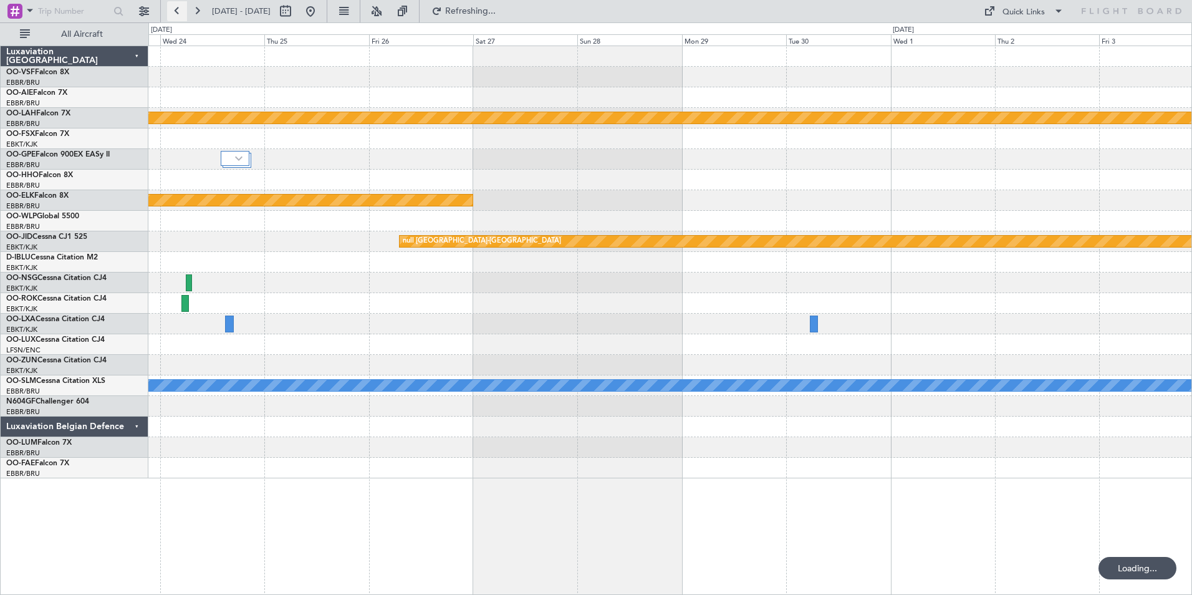
click at [176, 11] on button at bounding box center [177, 11] width 20 height 20
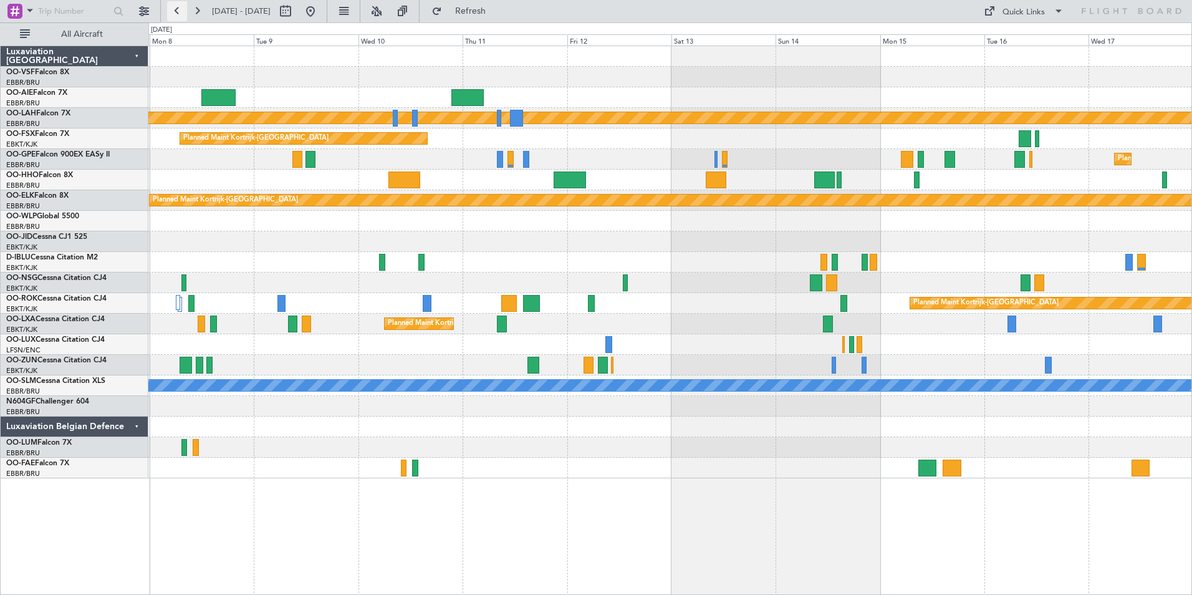
click at [176, 11] on button at bounding box center [177, 11] width 20 height 20
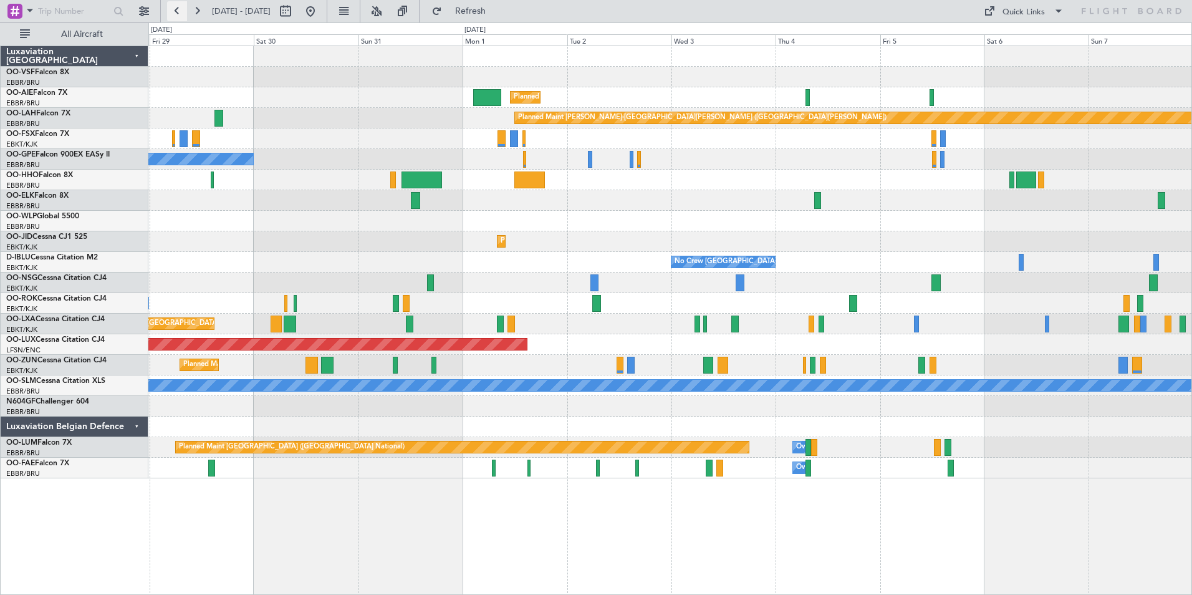
click at [176, 11] on button at bounding box center [177, 11] width 20 height 20
